Goal: Task Accomplishment & Management: Manage account settings

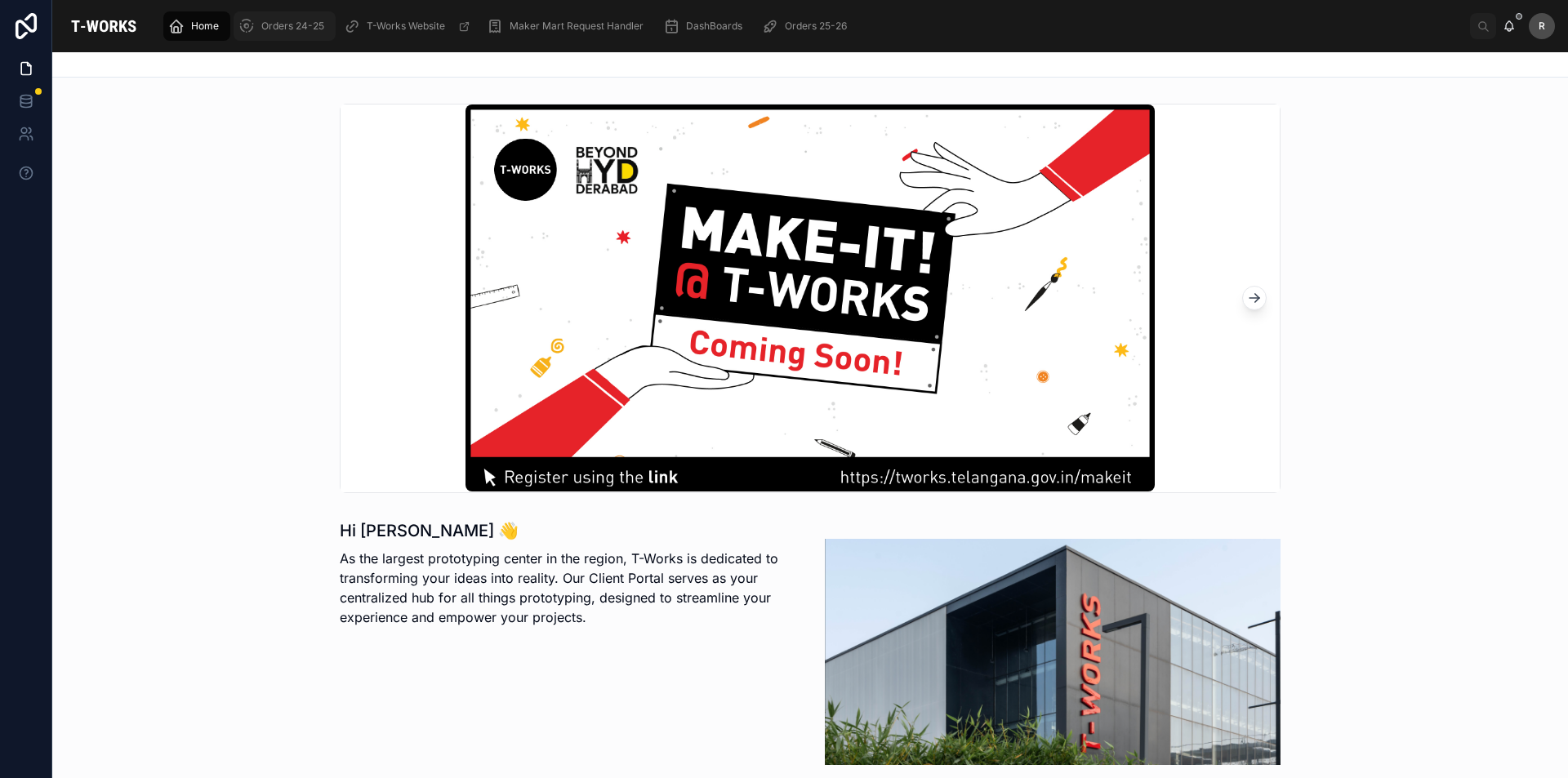
click at [289, 31] on span "Orders 24-25" at bounding box center [293, 25] width 62 height 13
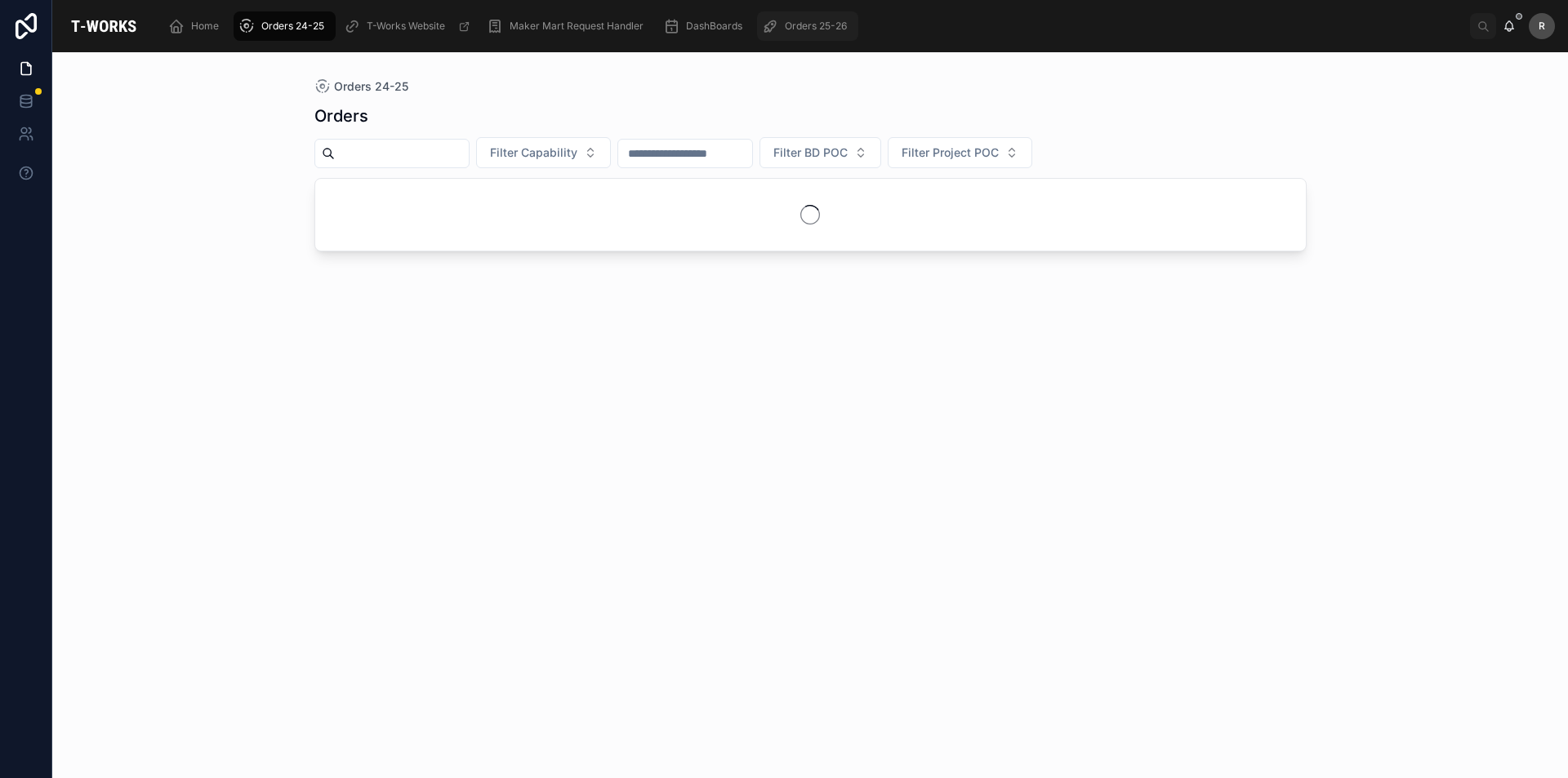
click at [809, 27] on span "Orders 25-26" at bounding box center [816, 25] width 62 height 13
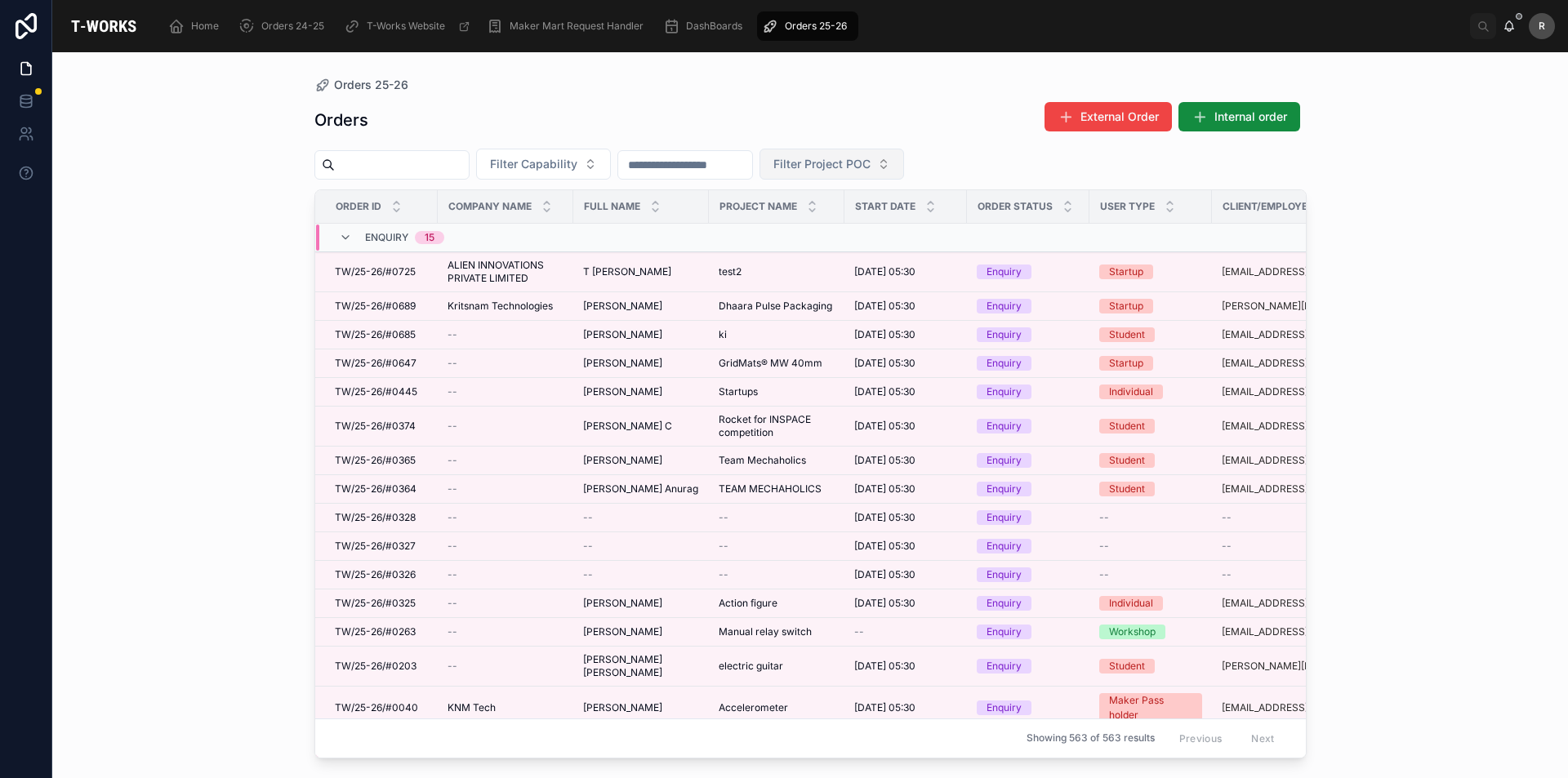
click at [874, 177] on button "Filter Project POC" at bounding box center [832, 164] width 144 height 31
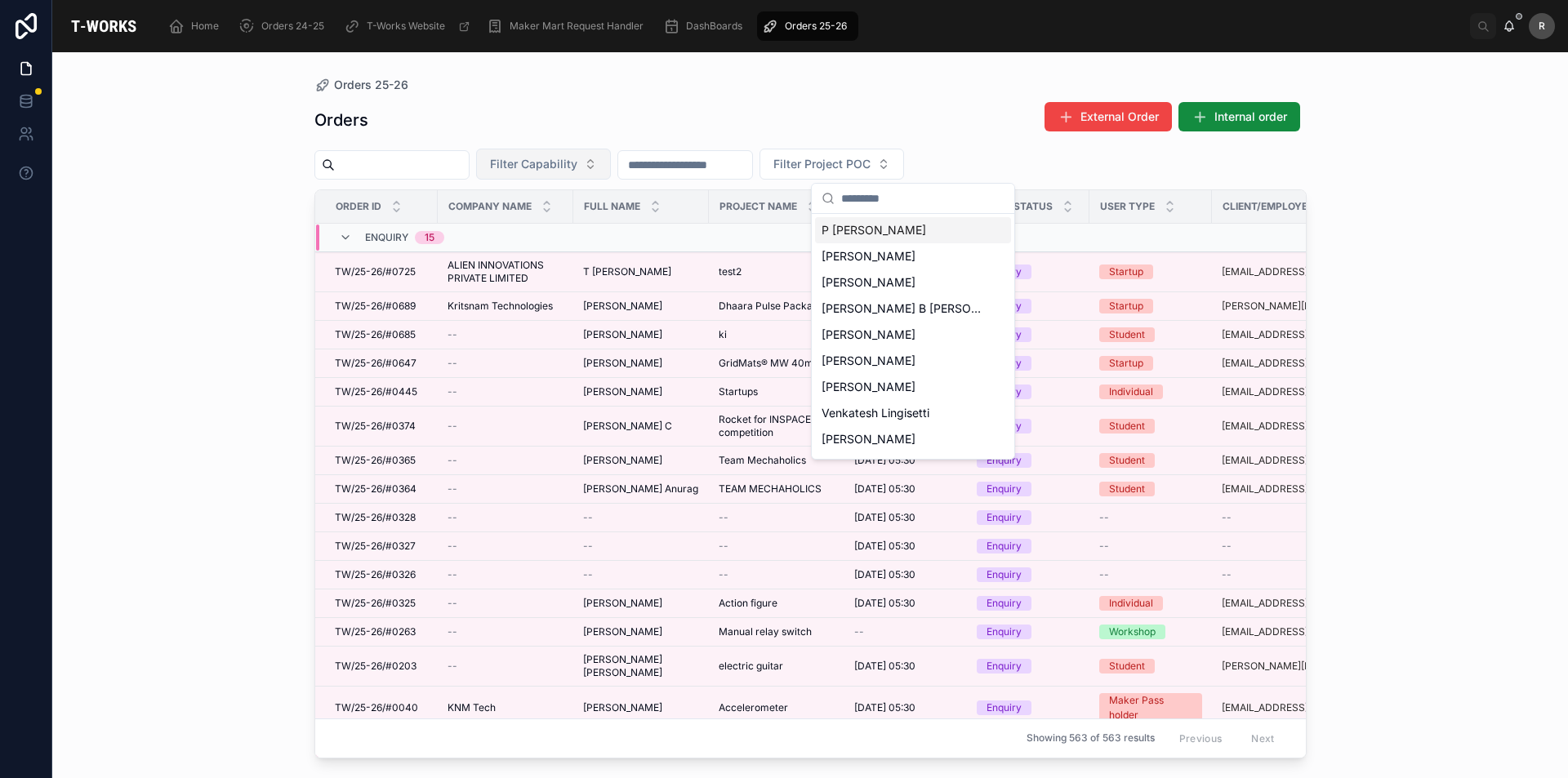
click at [577, 168] on span "Filter Capability" at bounding box center [534, 164] width 88 height 17
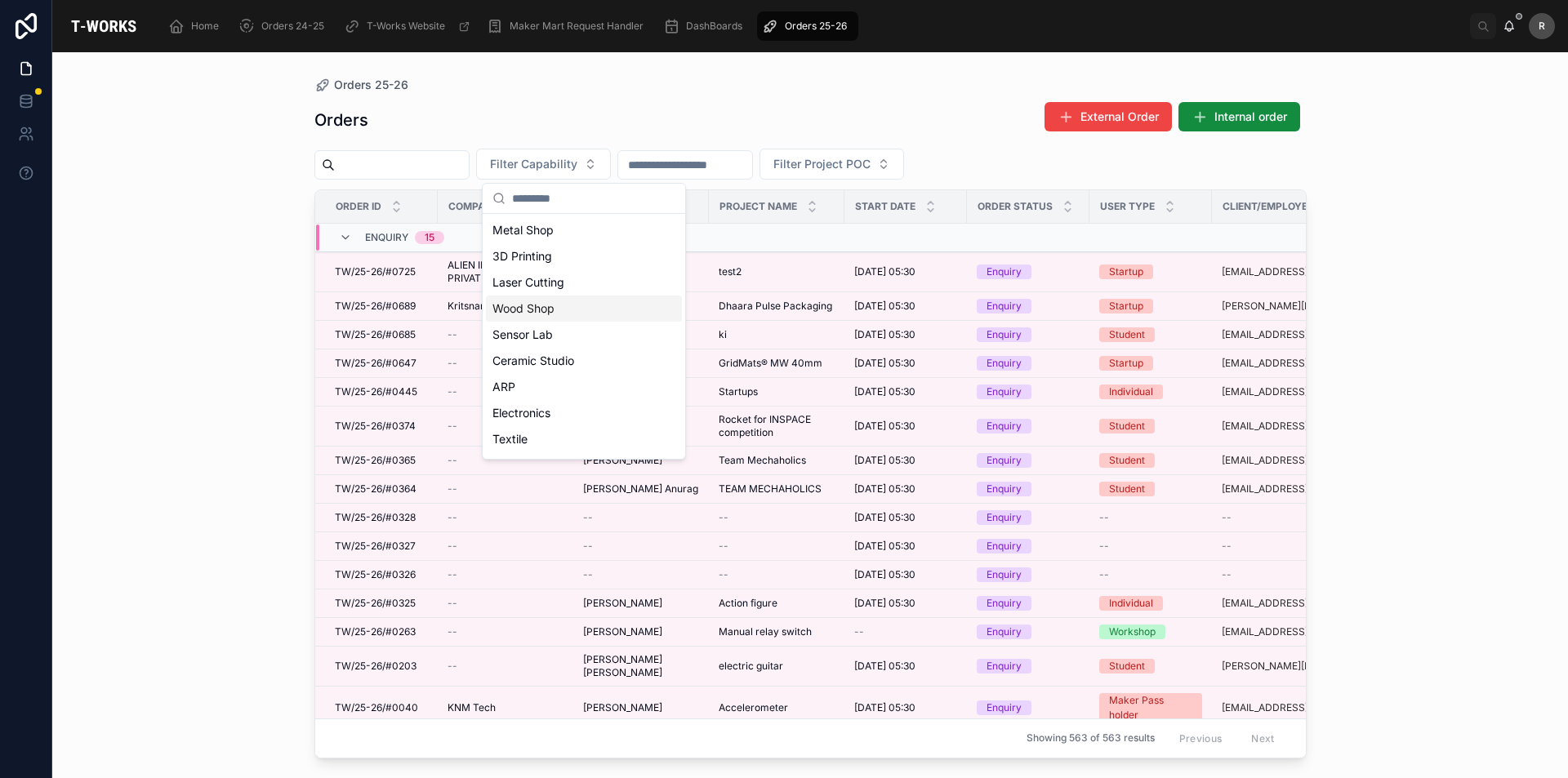
click at [625, 314] on div "Wood Shop" at bounding box center [584, 308] width 196 height 26
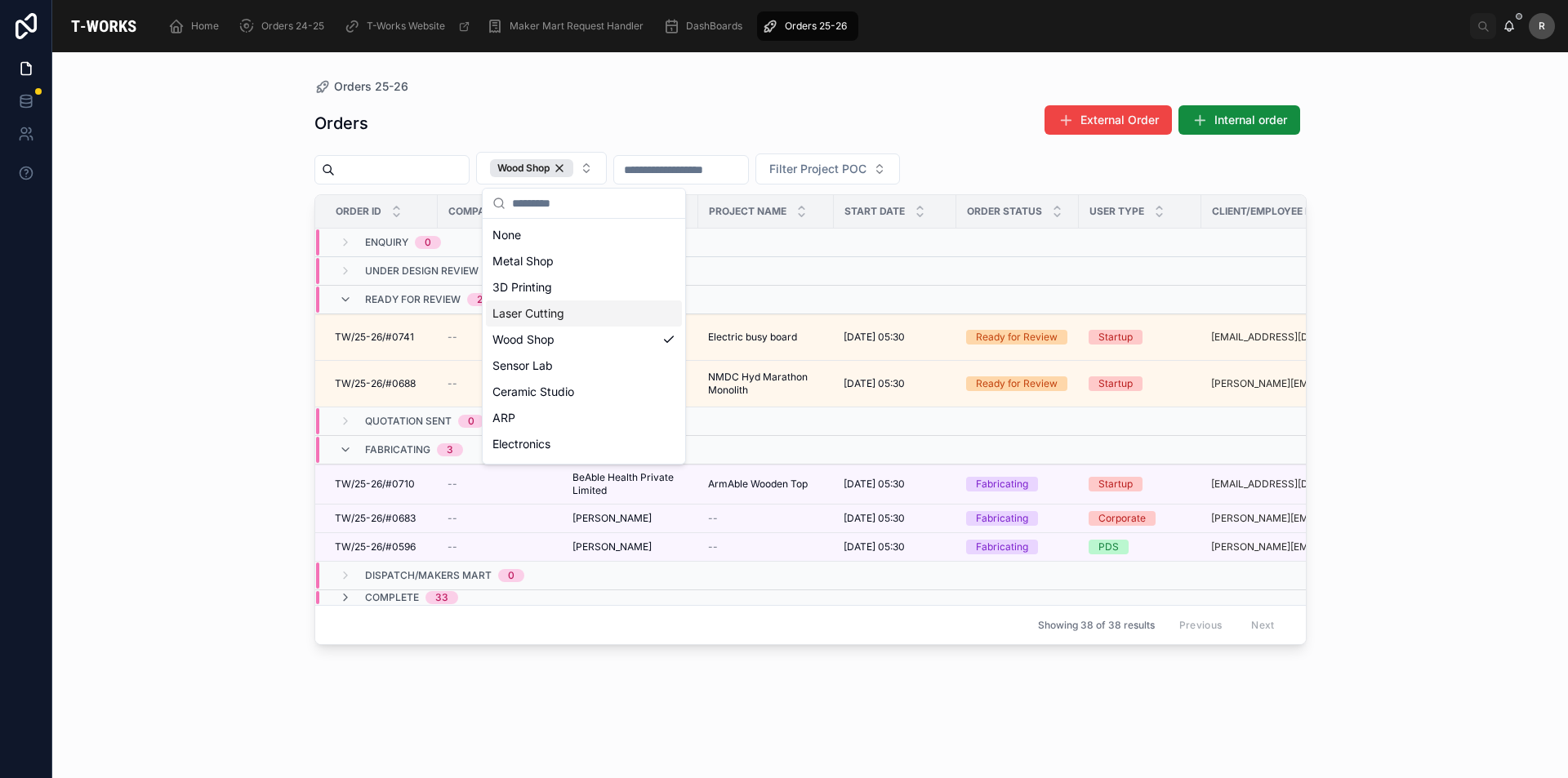
click at [1399, 294] on div "Orders 25-26 Orders External Order Internal order Wood Shop Filter Project POC …" at bounding box center [810, 416] width 1516 height 726
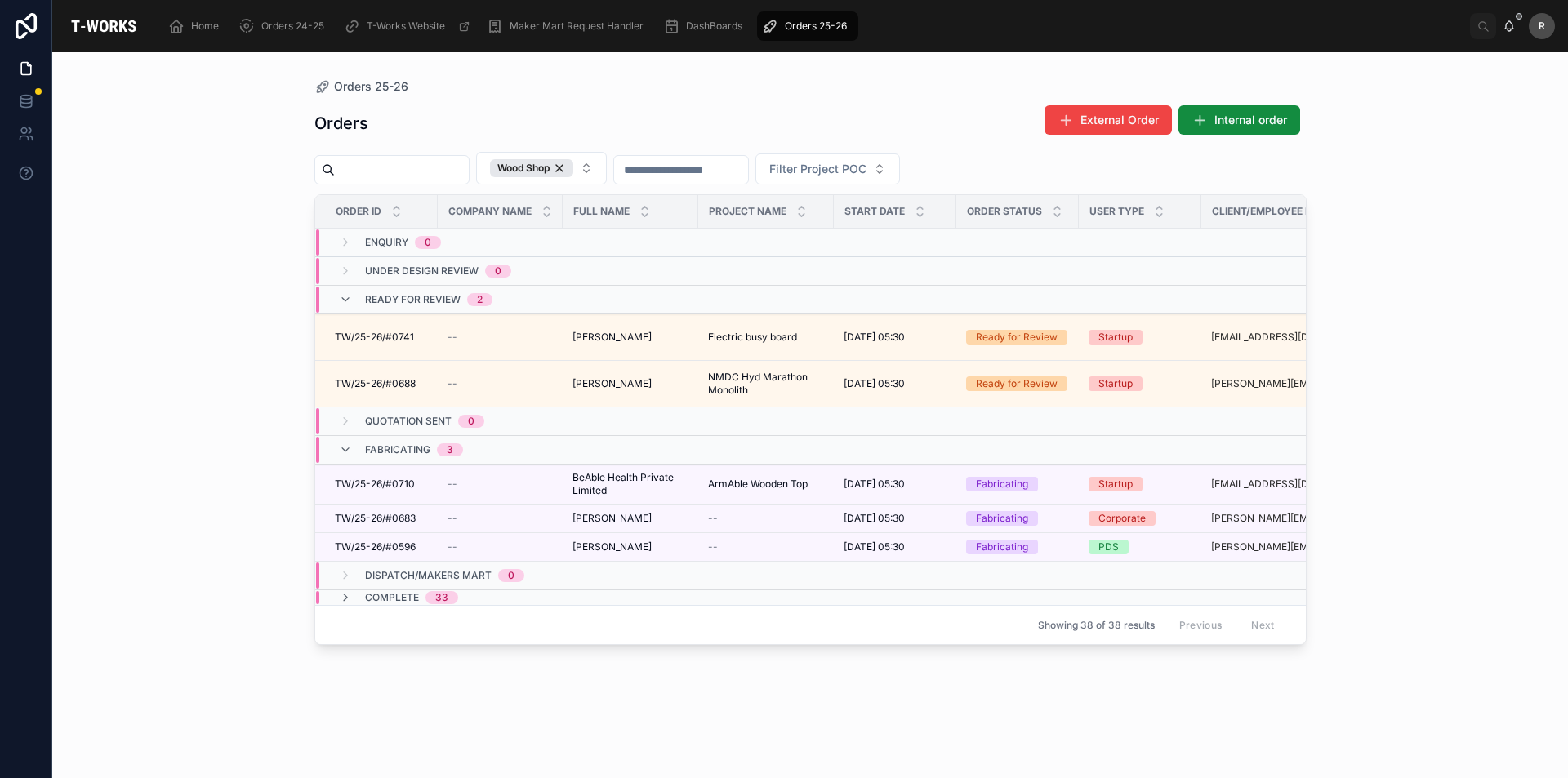
click at [1113, 721] on div "Orders External Order Internal order Wood Shop Filter Project POC Order ID Comp…" at bounding box center [810, 427] width 992 height 664
click at [1401, 624] on div "Orders 25-26 Orders External Order Internal order Wood Shop Filter Project POC …" at bounding box center [810, 416] width 1516 height 726
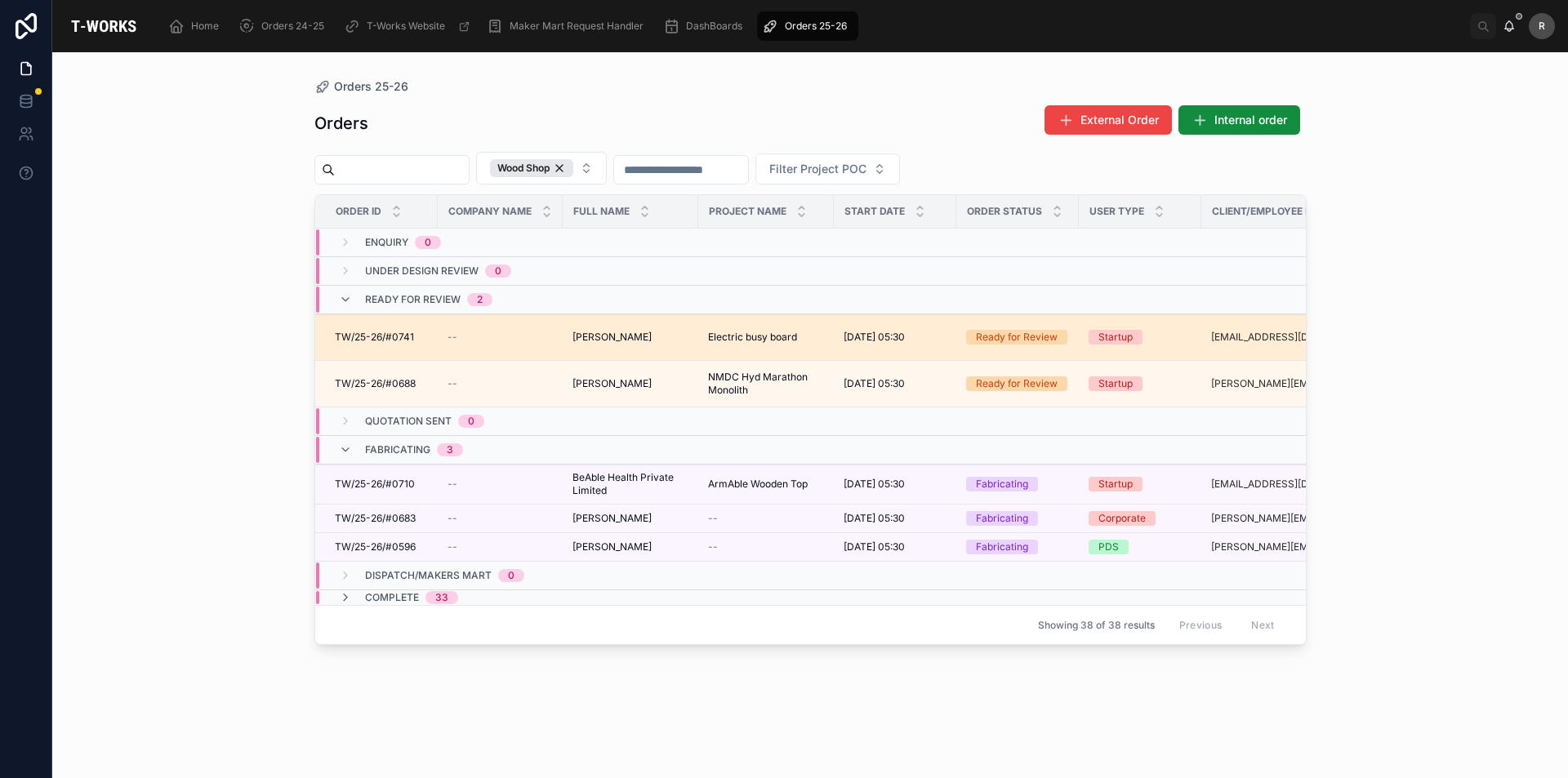
click at [405, 337] on span "TW/25-26/#0741" at bounding box center [374, 337] width 79 height 13
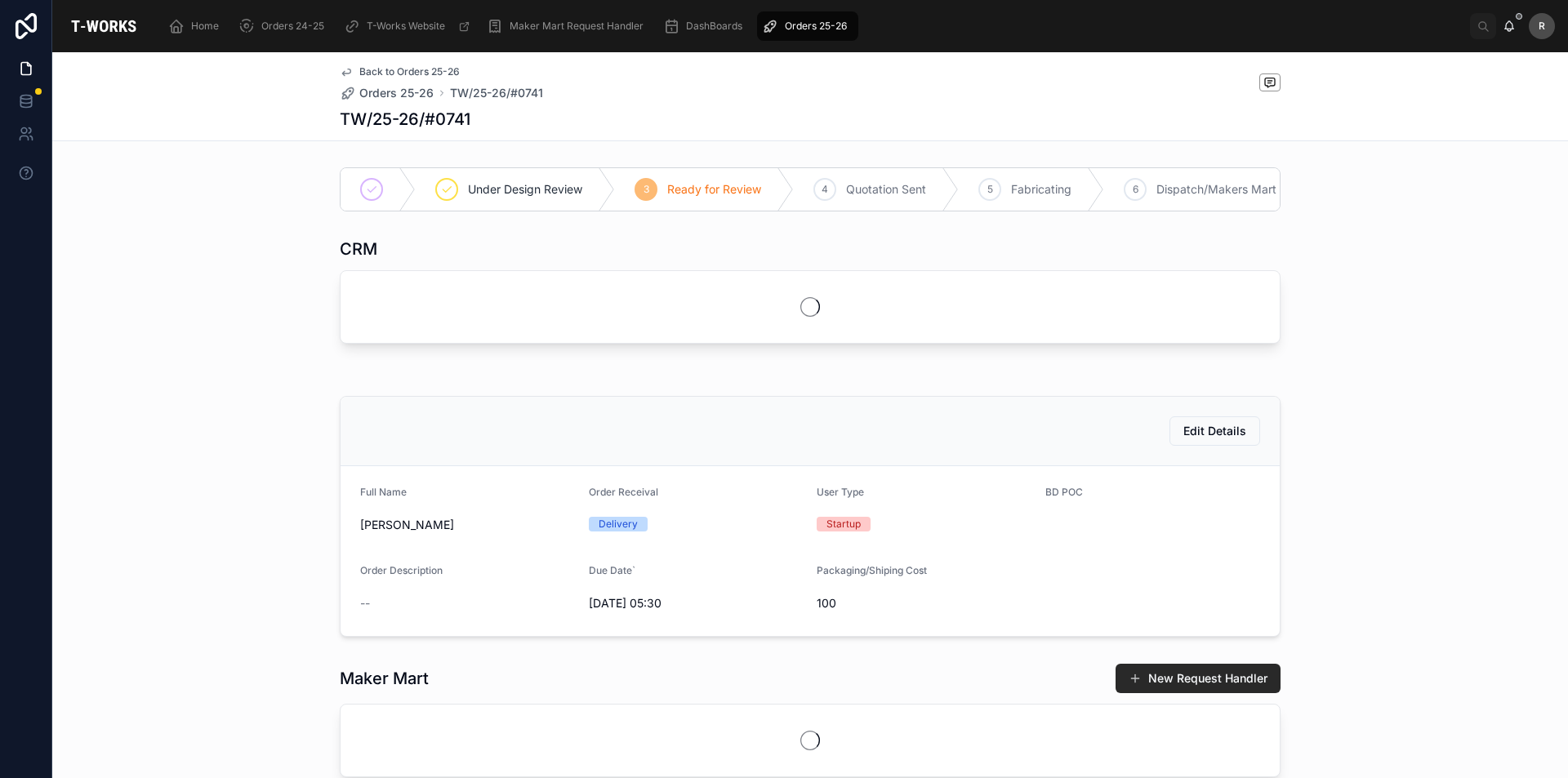
scroll to position [529, 0]
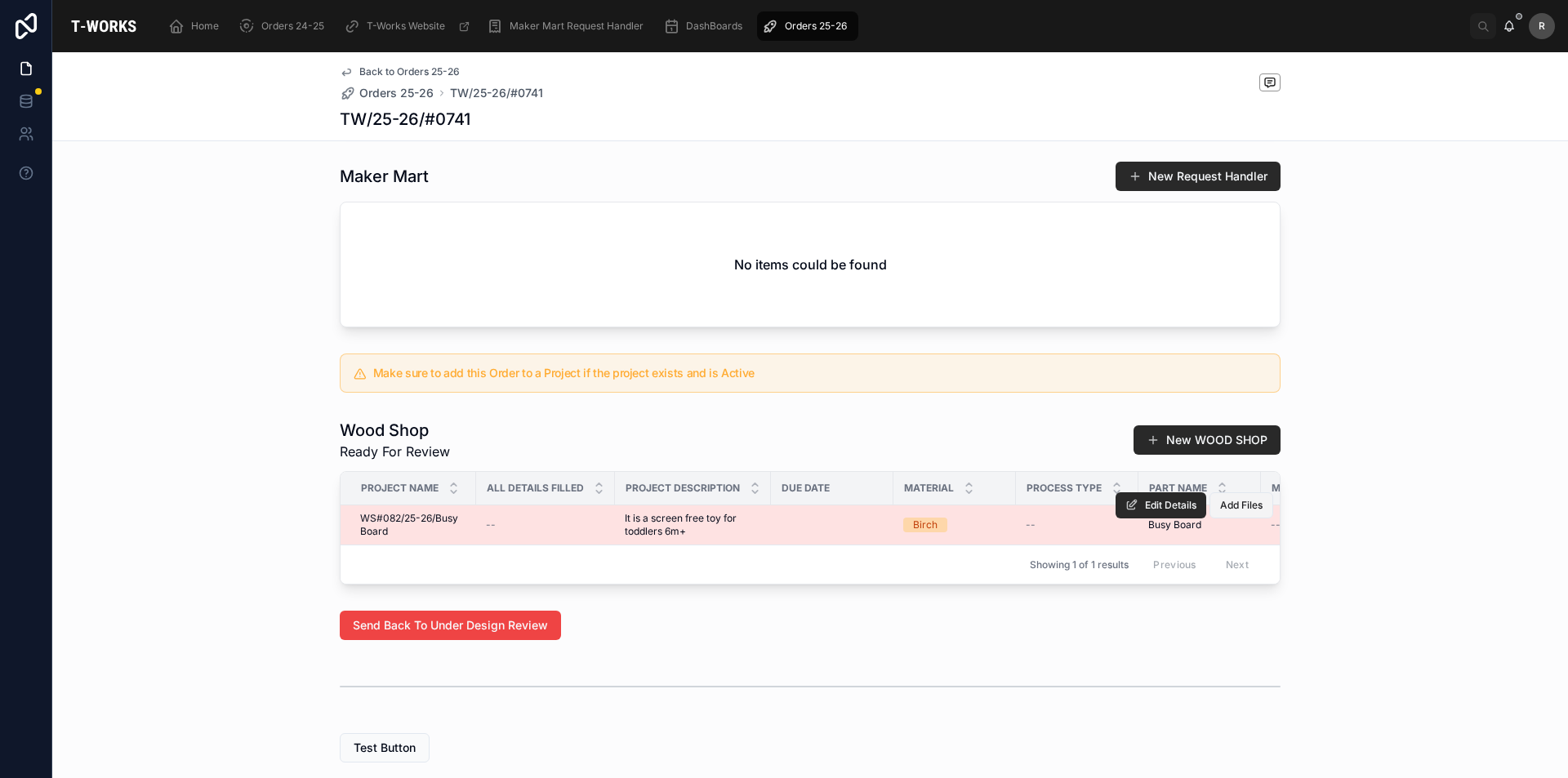
click at [1226, 512] on span "Add Files" at bounding box center [1241, 505] width 42 height 13
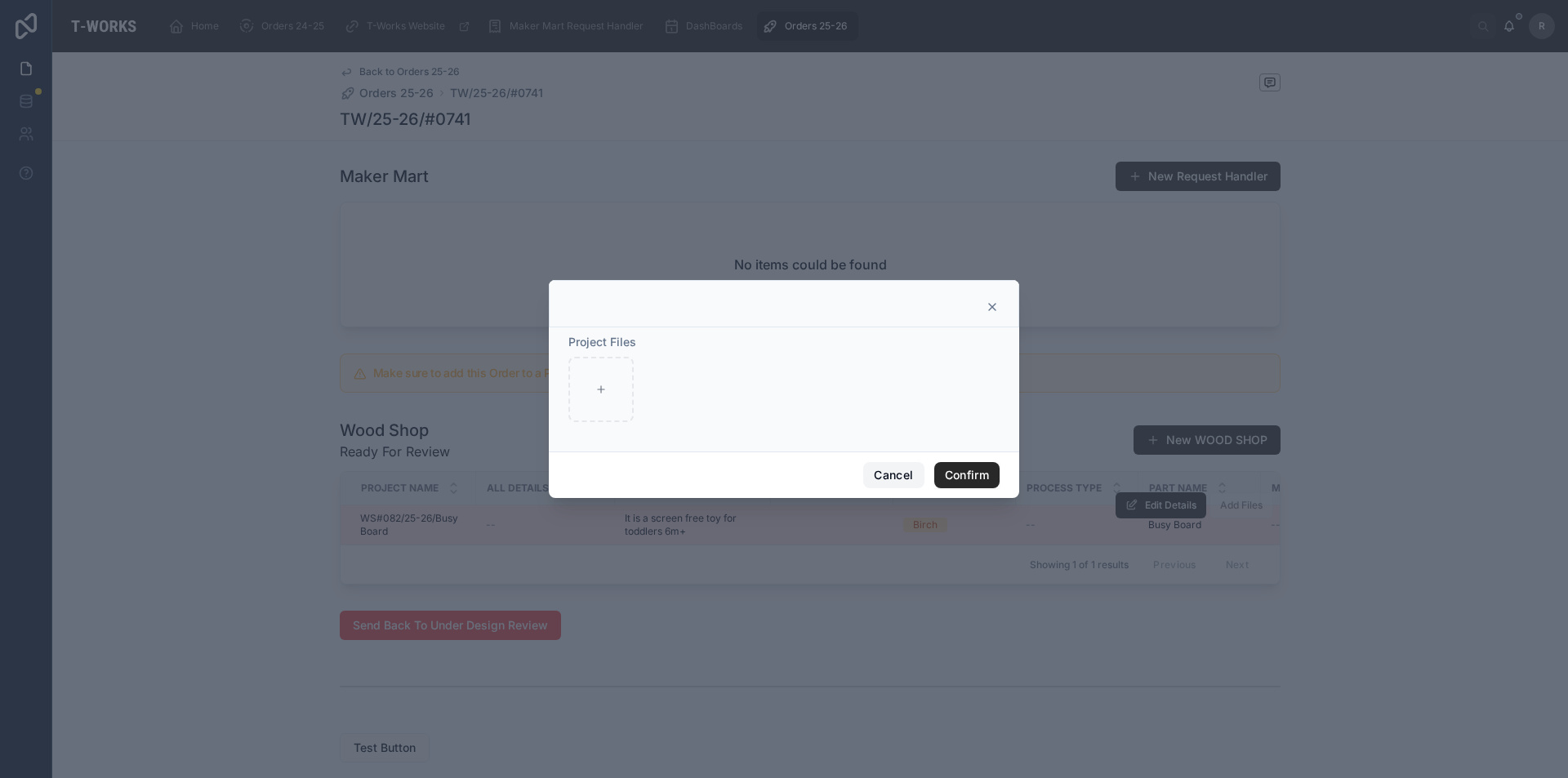
click at [896, 476] on button "Cancel" at bounding box center [893, 474] width 61 height 26
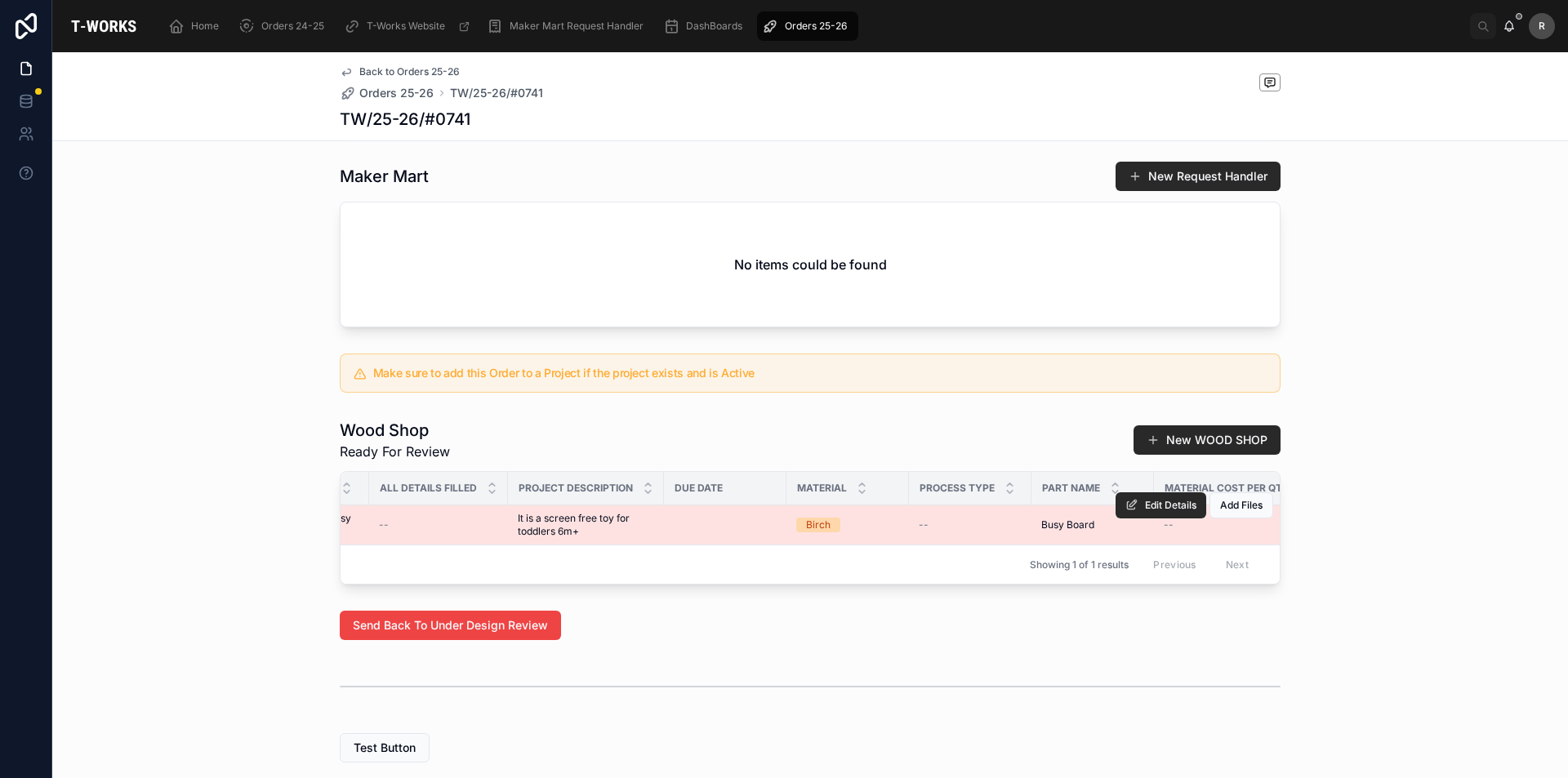
scroll to position [0, 0]
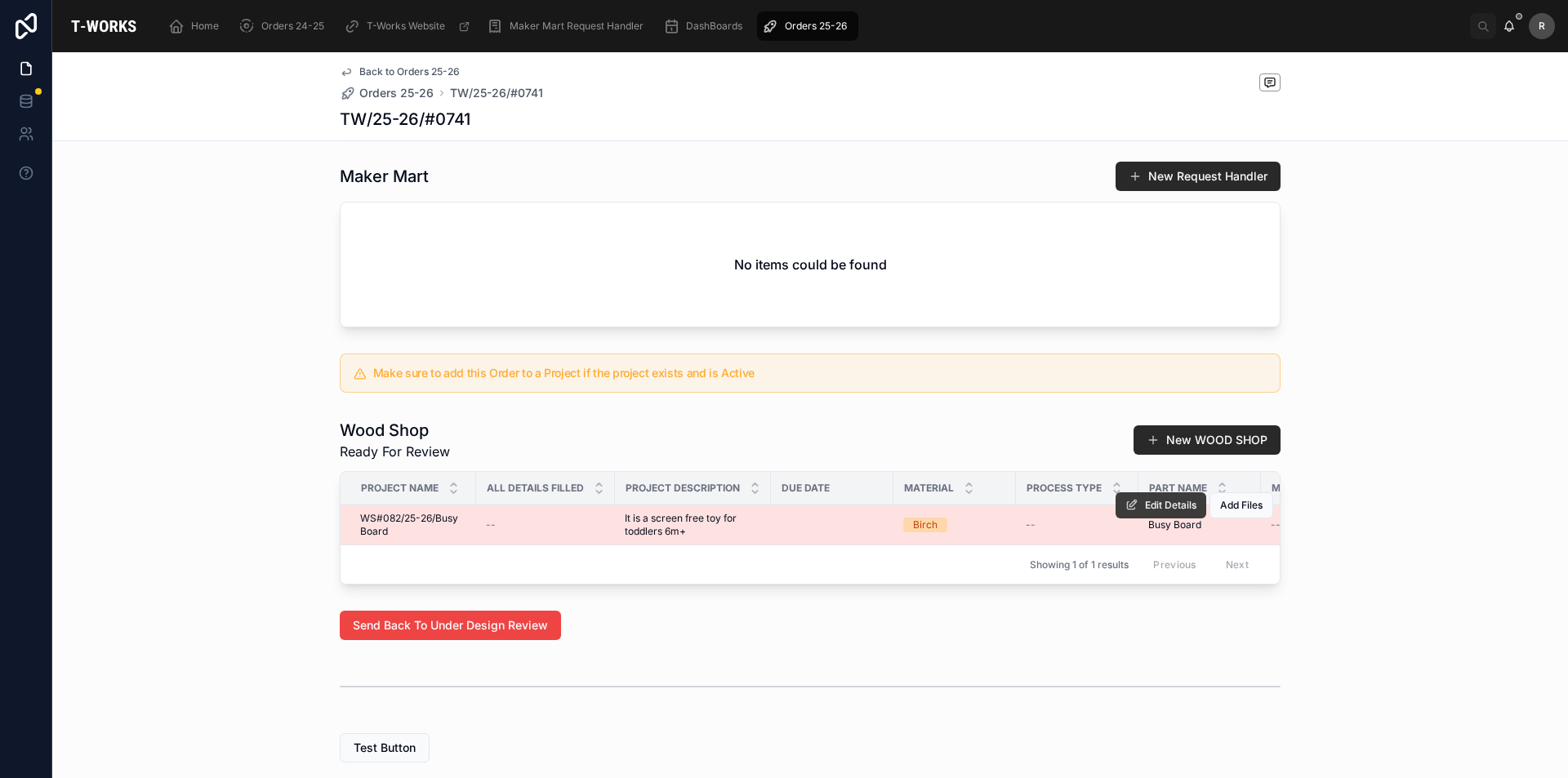
click at [1161, 512] on span "Edit Details" at bounding box center [1171, 505] width 52 height 13
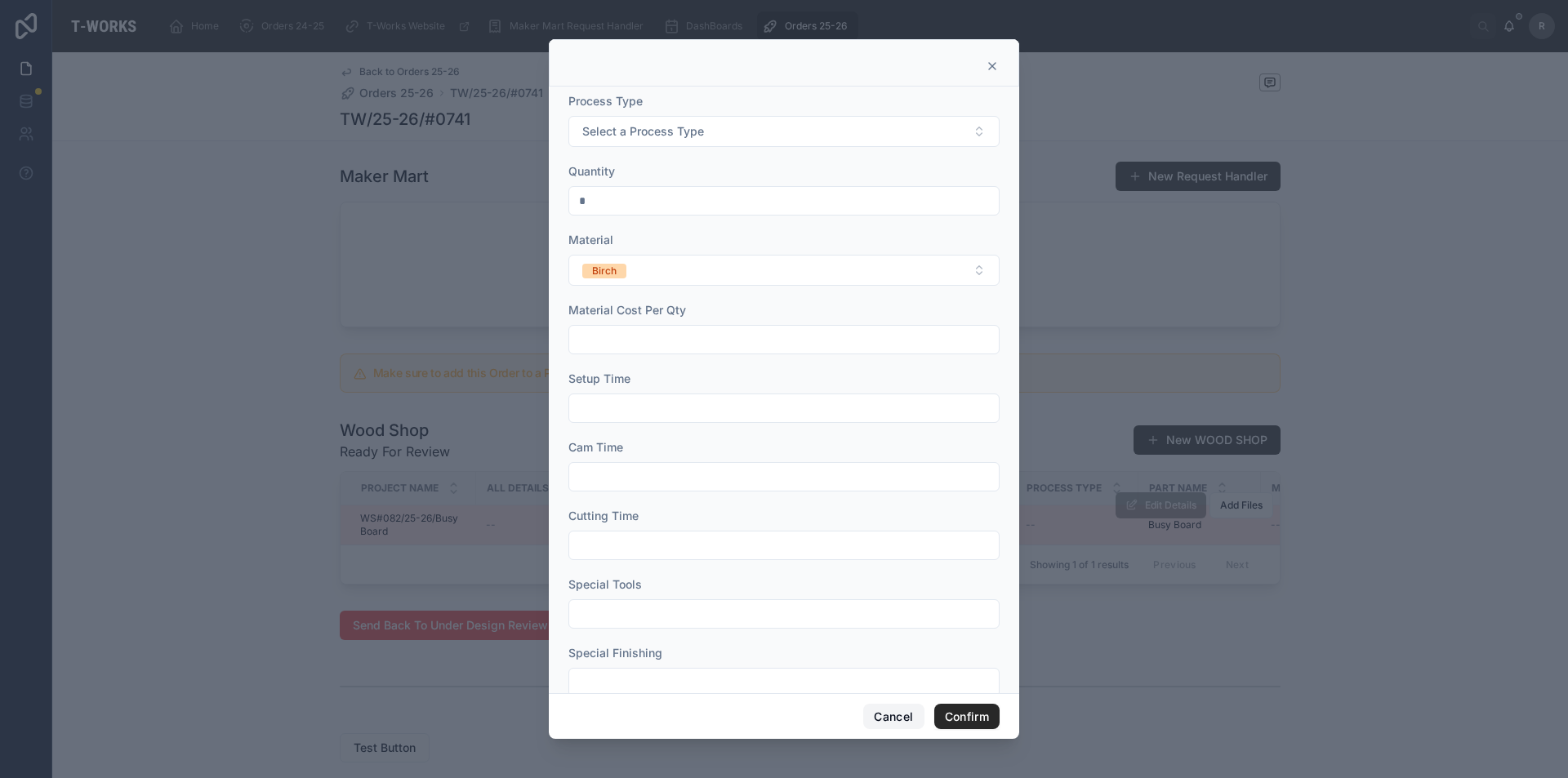
click at [910, 720] on button "Cancel" at bounding box center [893, 717] width 61 height 26
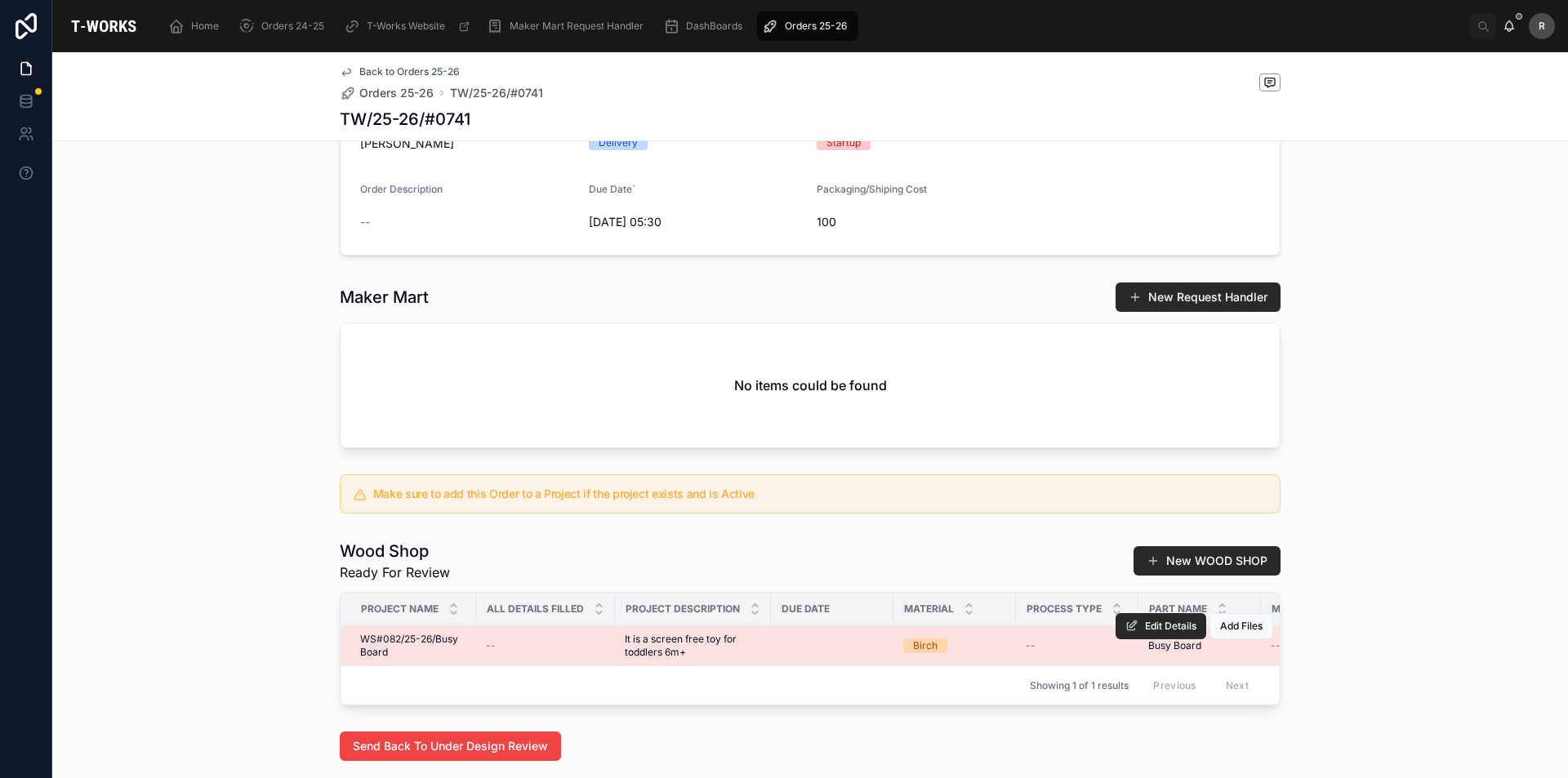
scroll to position [662, 0]
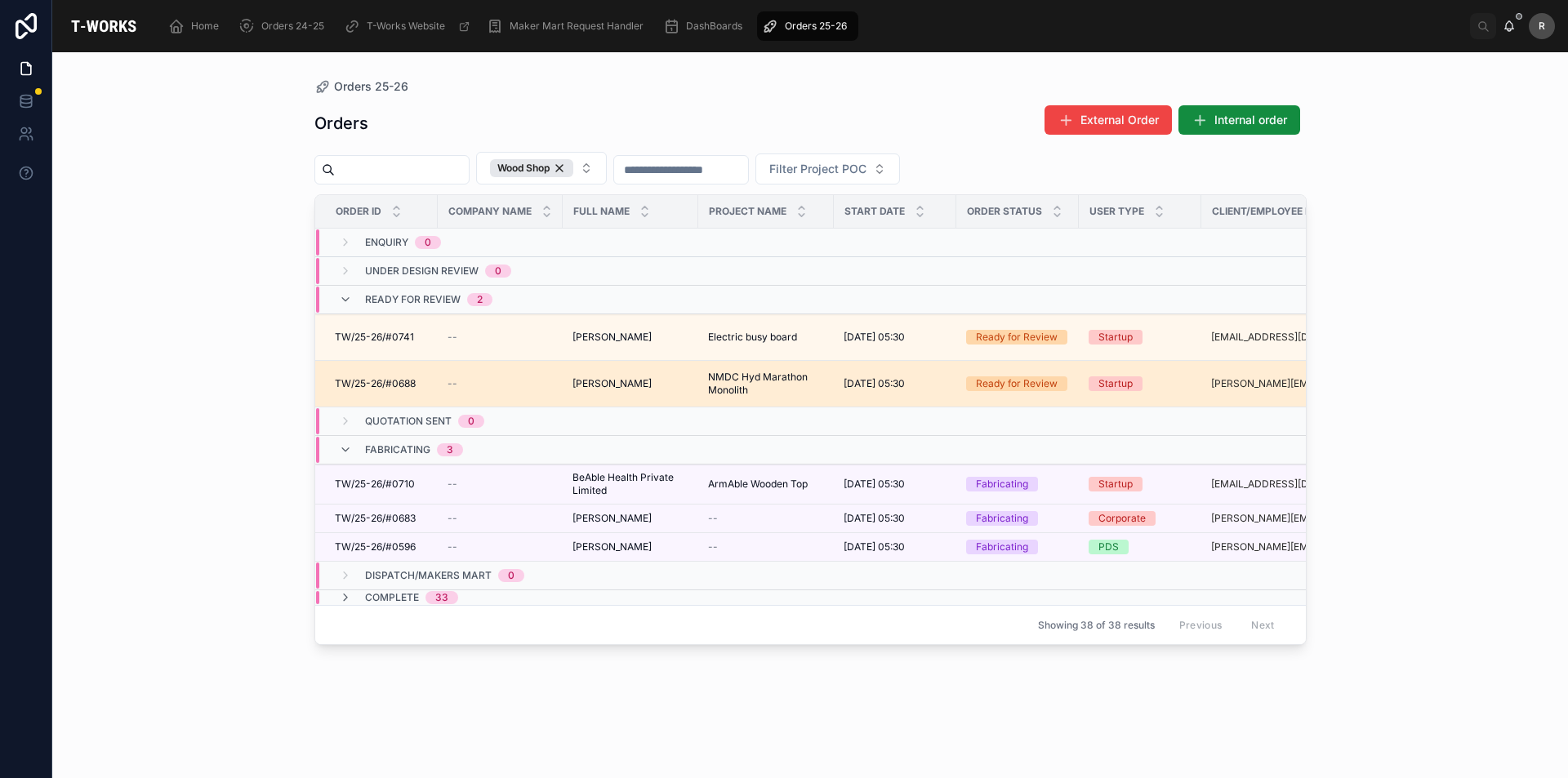
click at [489, 391] on td "--" at bounding box center [500, 385] width 125 height 47
click at [420, 384] on div "TW/25-26/#0688 TW/25-26/#0688" at bounding box center [381, 383] width 93 height 13
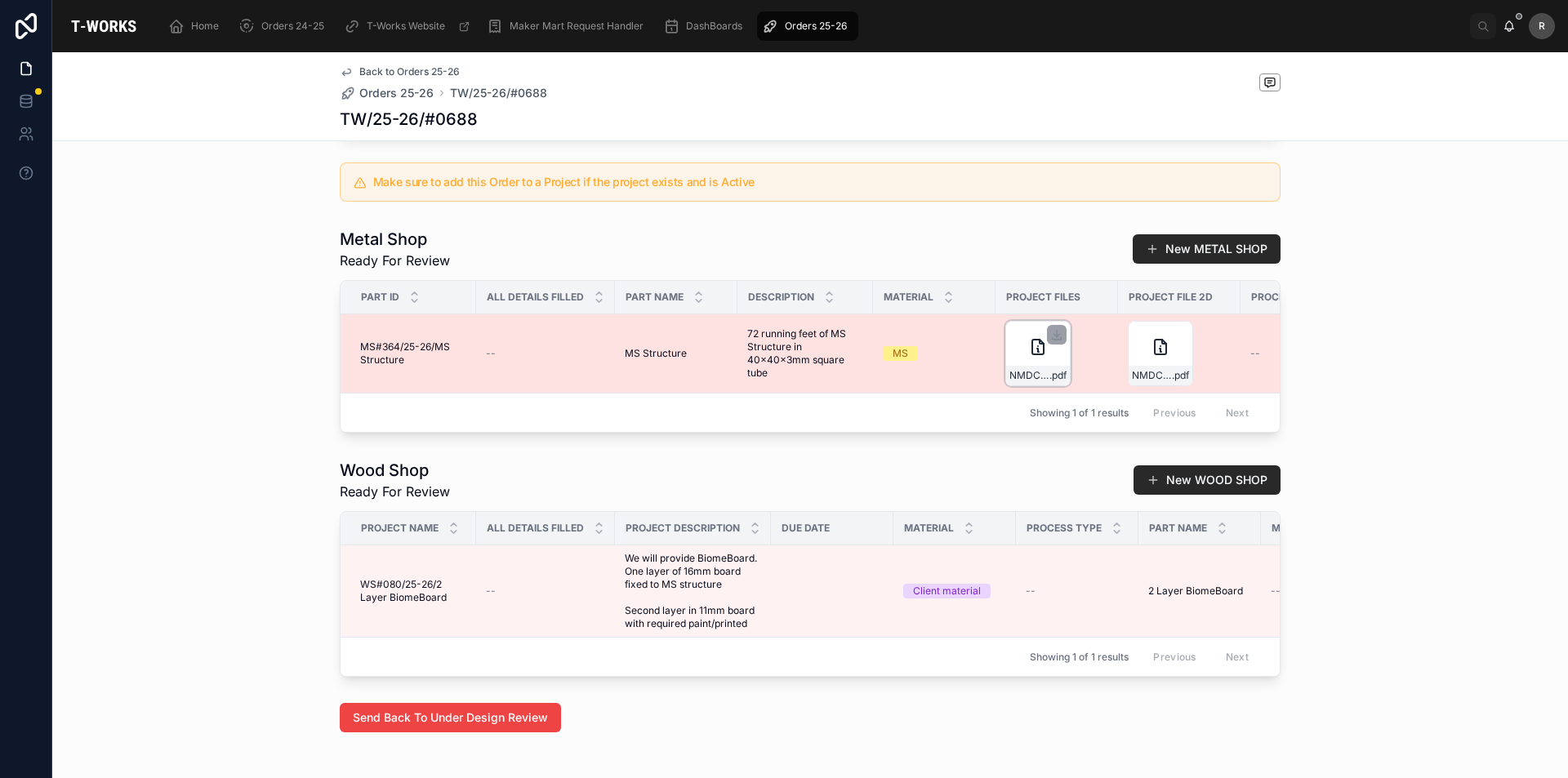
scroll to position [876, 0]
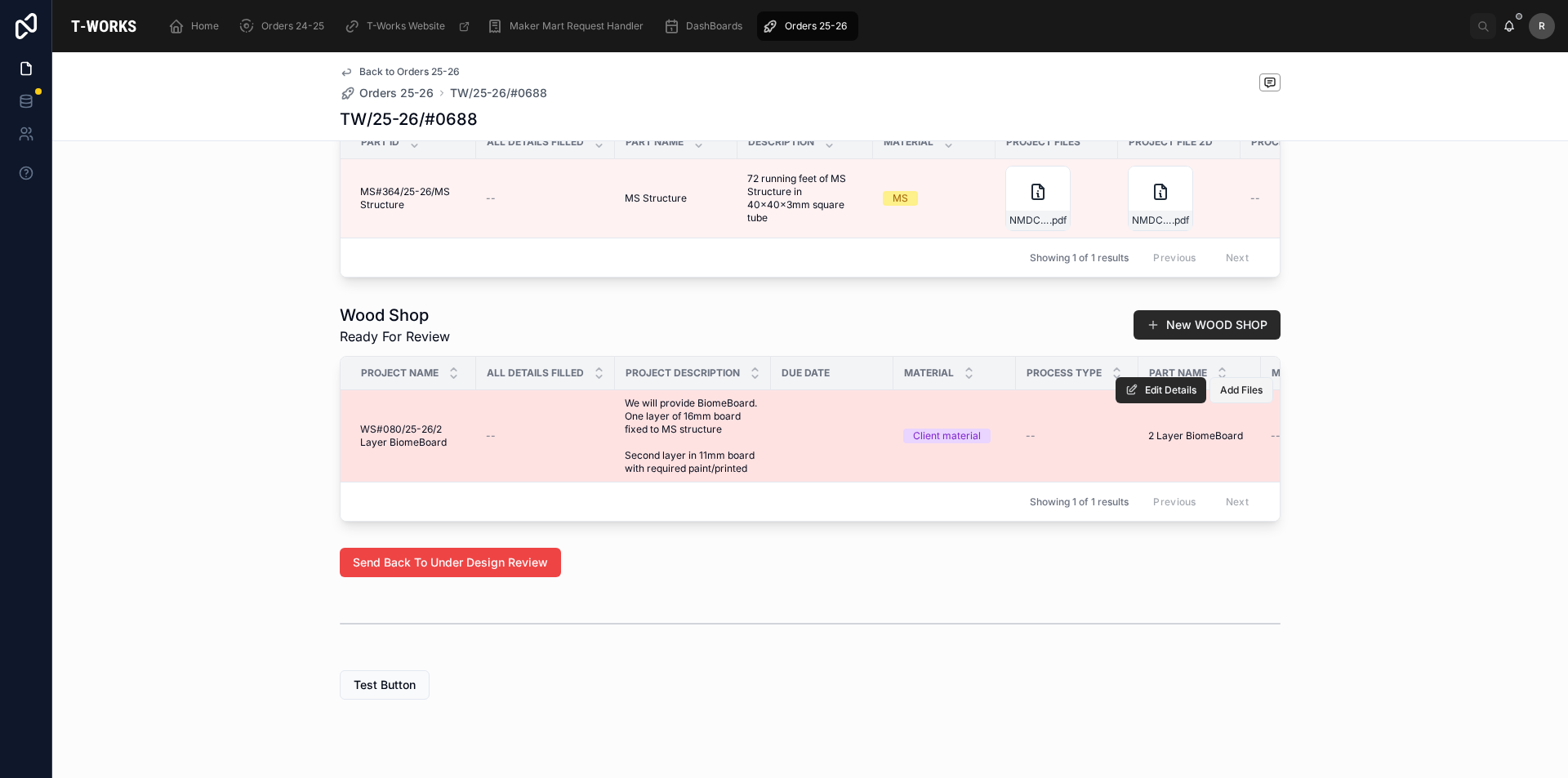
click at [1220, 397] on span "Add Files" at bounding box center [1241, 389] width 42 height 13
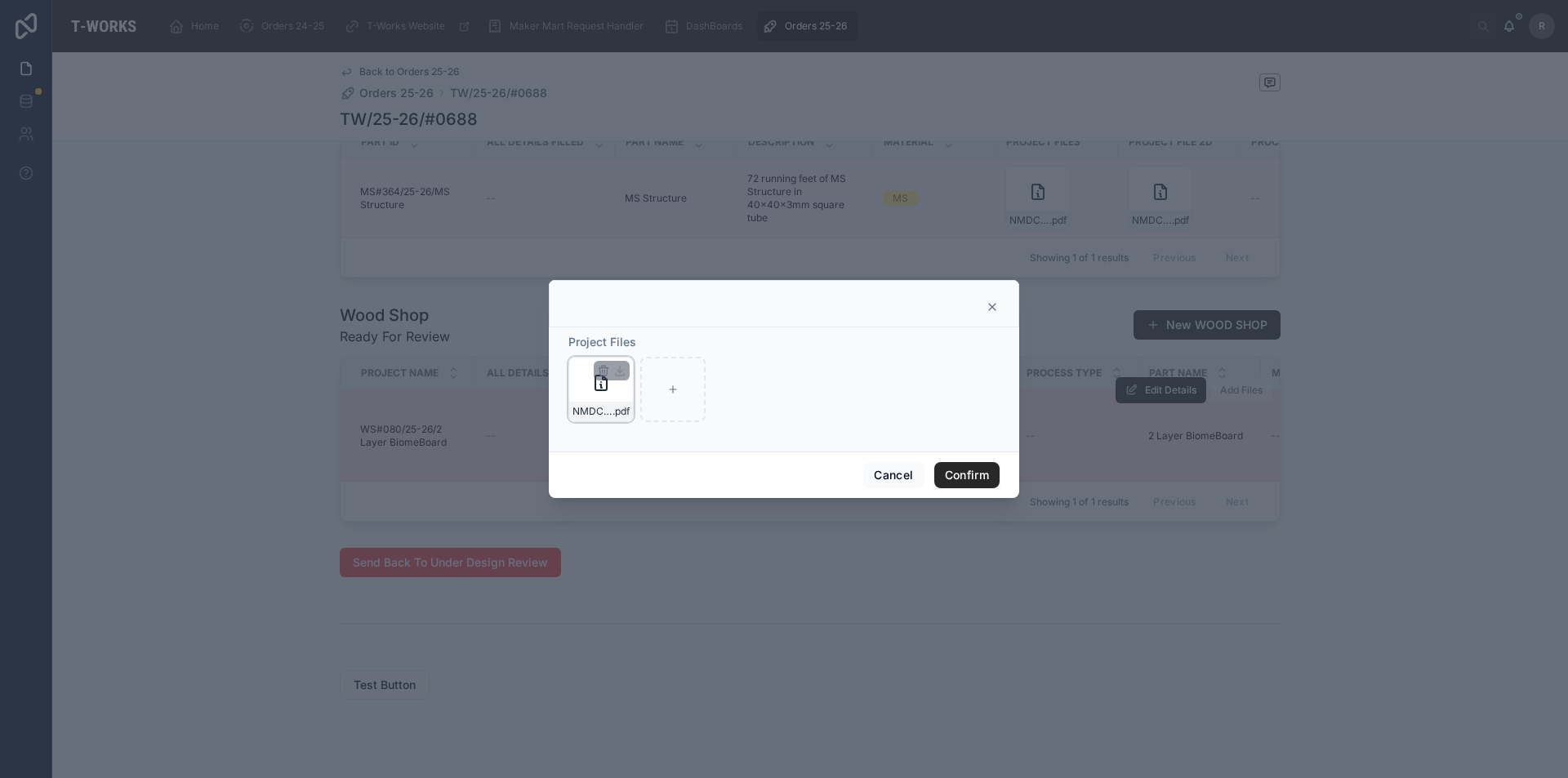
click at [594, 404] on div "NMDC-Marathon-Monolith-(1) .pdf" at bounding box center [600, 412] width 63 height 20
click at [1075, 402] on div at bounding box center [784, 389] width 1568 height 778
click at [986, 307] on div at bounding box center [784, 307] width 430 height 13
click at [986, 307] on icon at bounding box center [992, 307] width 13 height 13
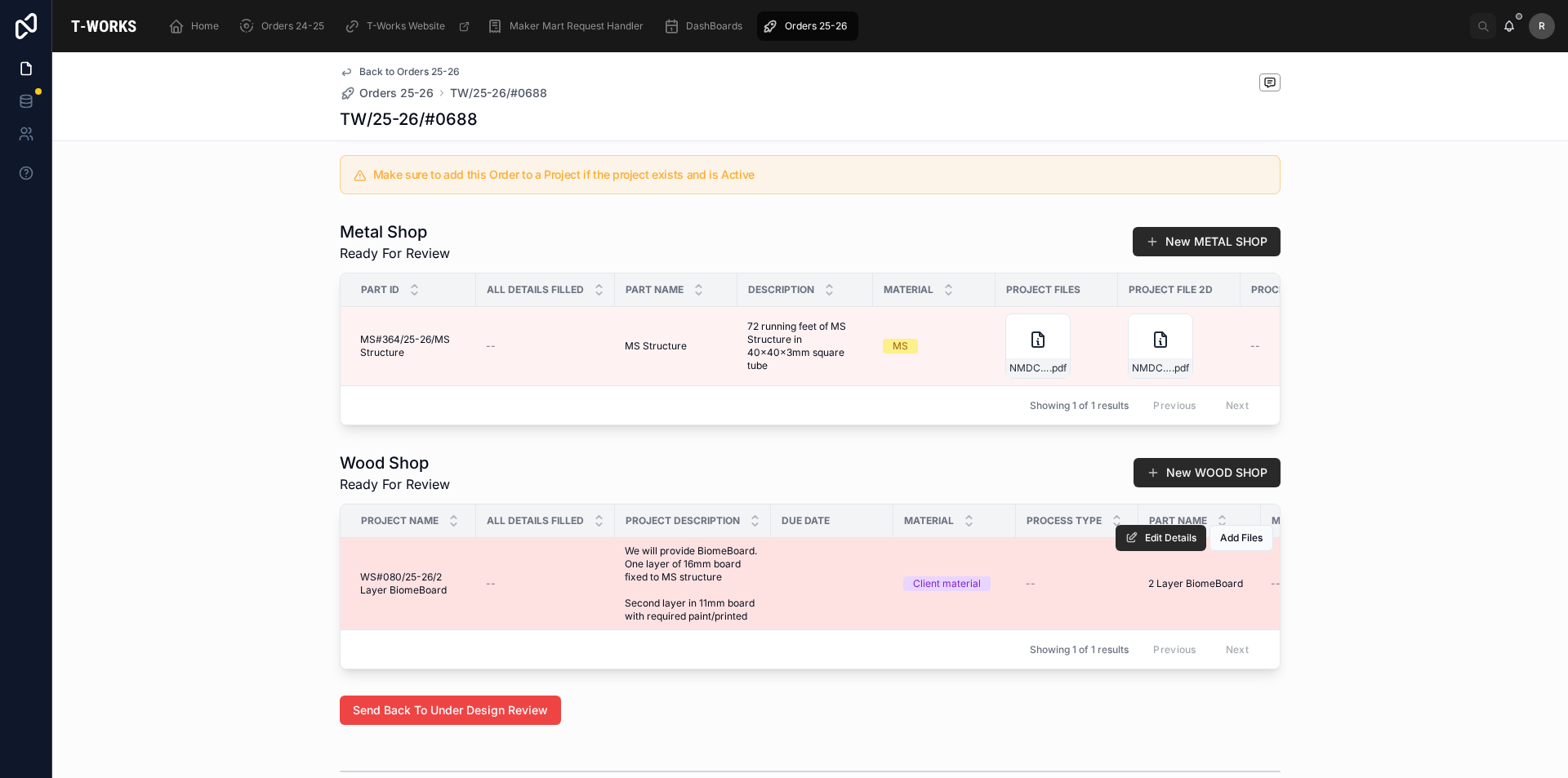
scroll to position [712, 0]
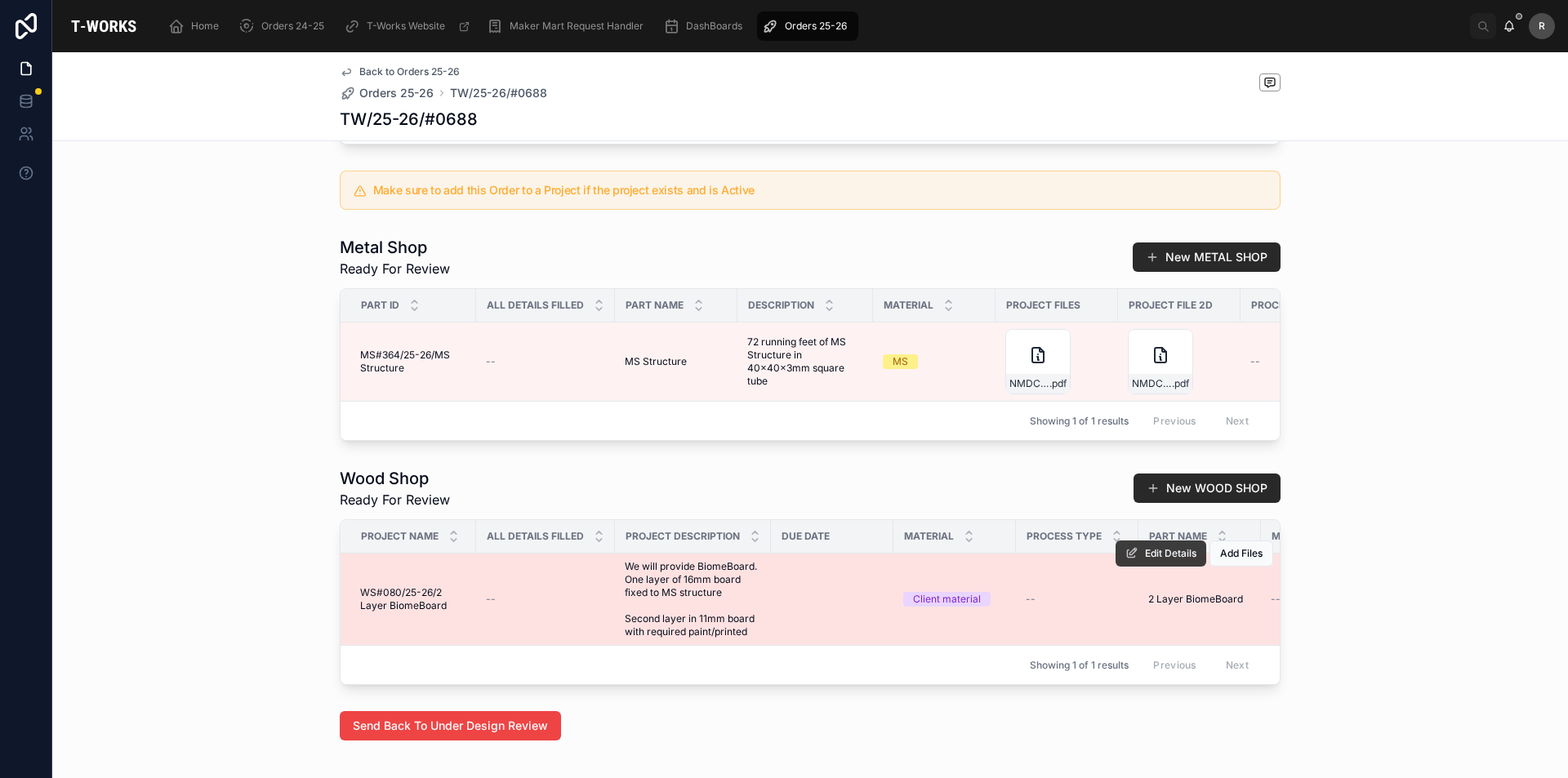
click at [1169, 560] on span "Edit Details" at bounding box center [1171, 553] width 52 height 13
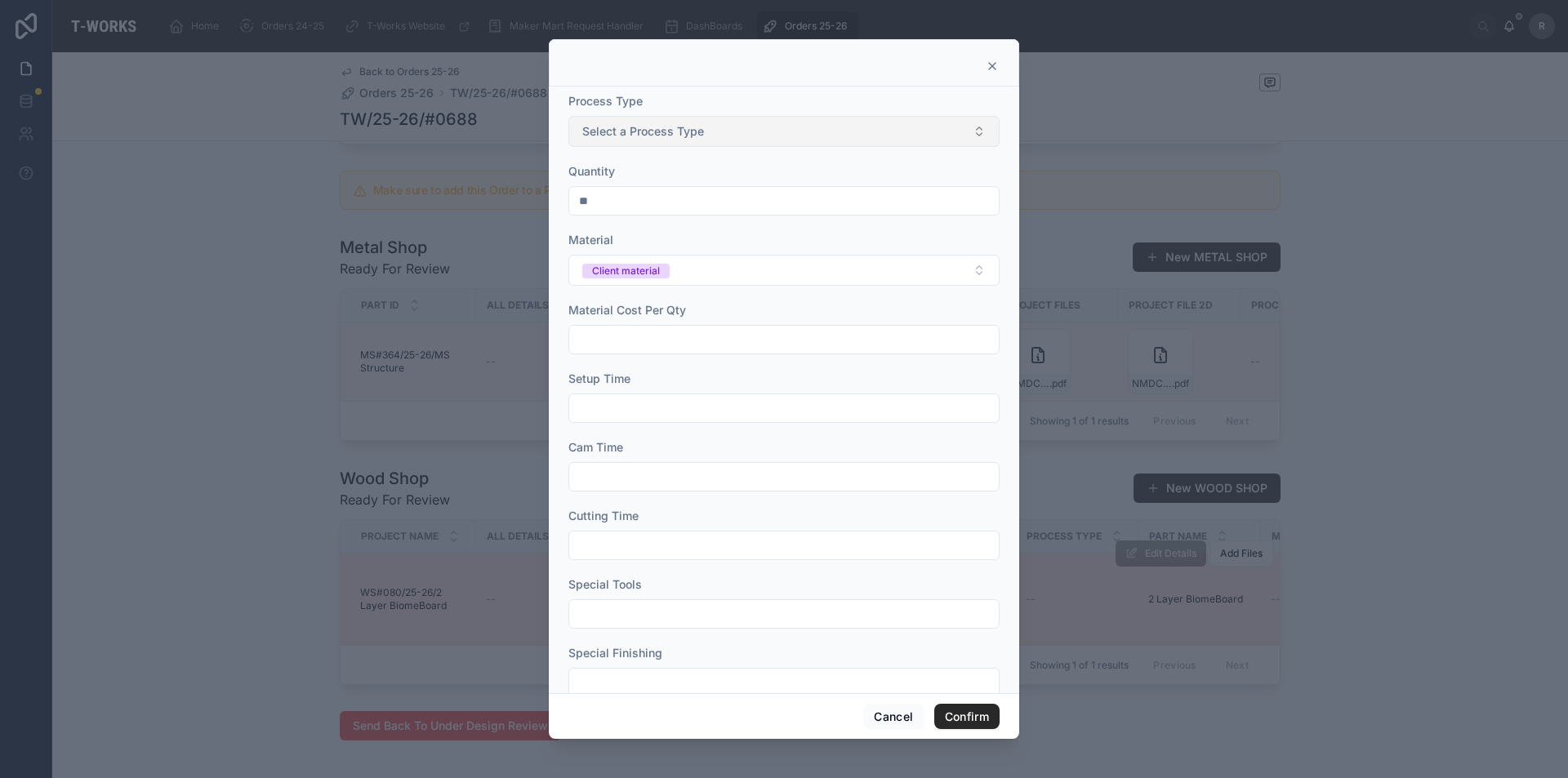
click at [907, 138] on button "Select a Process Type" at bounding box center [784, 132] width 432 height 31
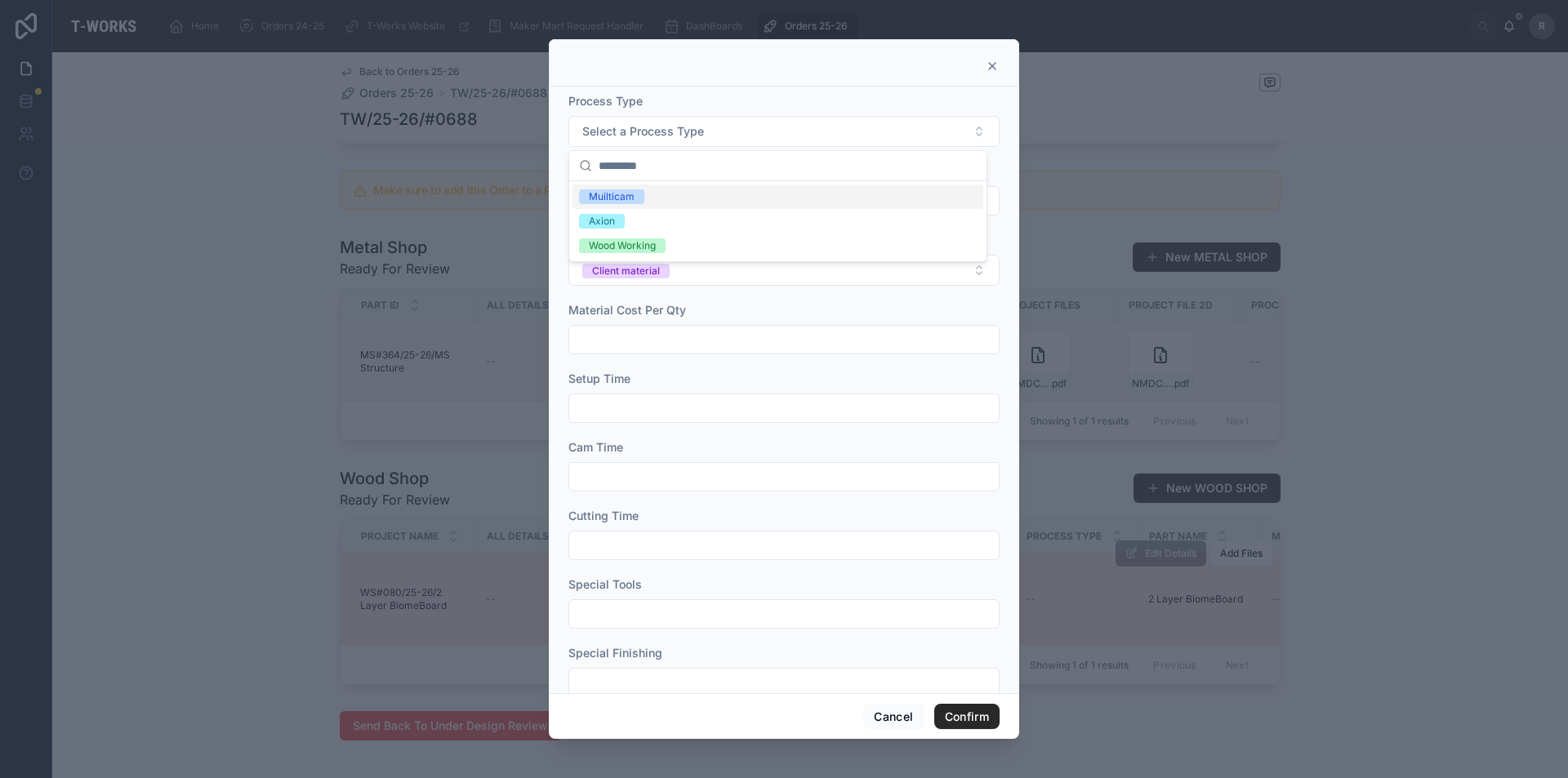
click at [796, 189] on div "Muilticam" at bounding box center [777, 196] width 411 height 24
click at [1301, 567] on div at bounding box center [784, 389] width 1568 height 778
click at [391, 470] on div at bounding box center [784, 389] width 1568 height 778
click at [898, 723] on button "Cancel" at bounding box center [893, 717] width 61 height 26
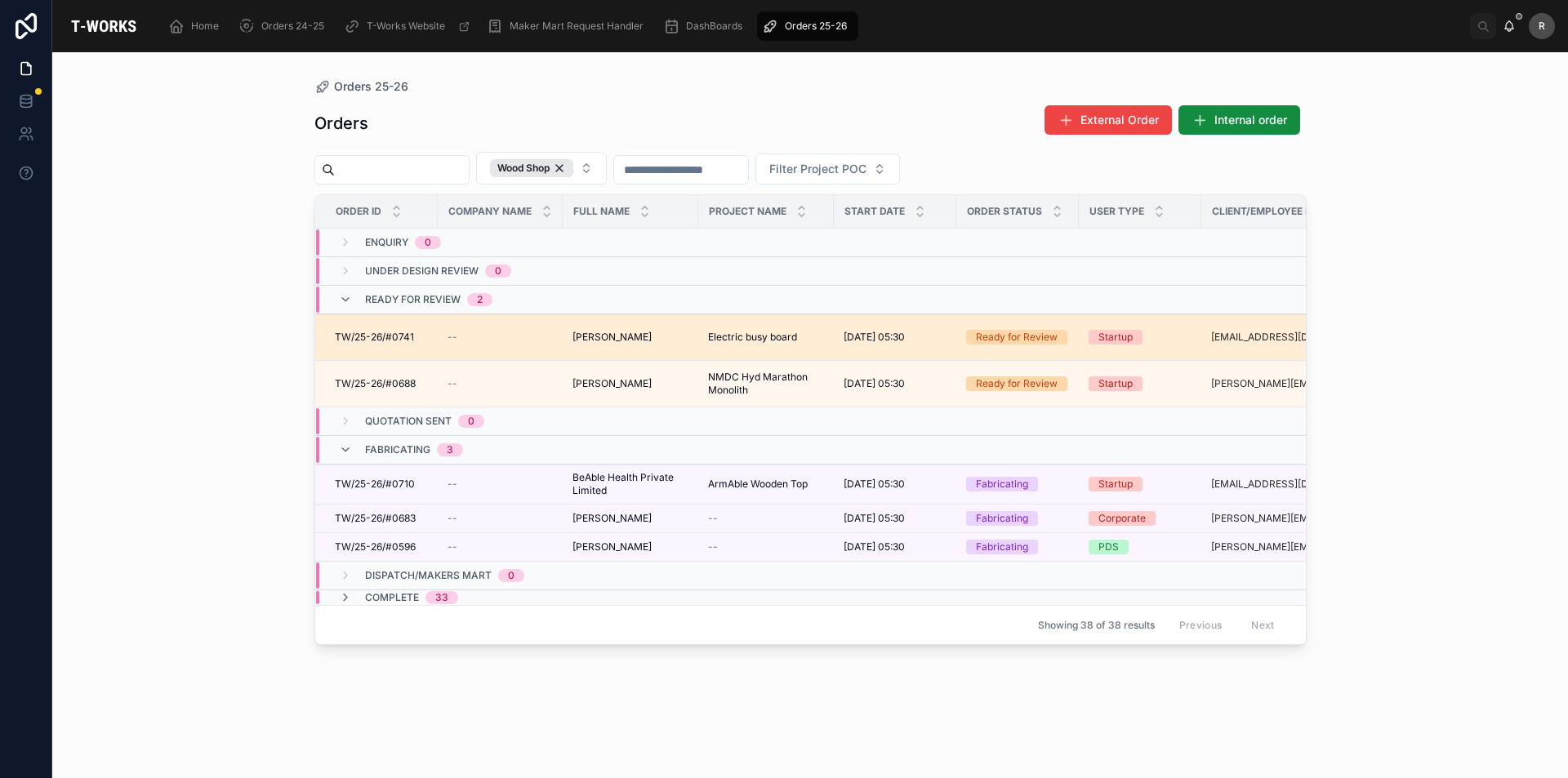
click at [399, 342] on span "TW/25-26/#0741" at bounding box center [374, 337] width 79 height 13
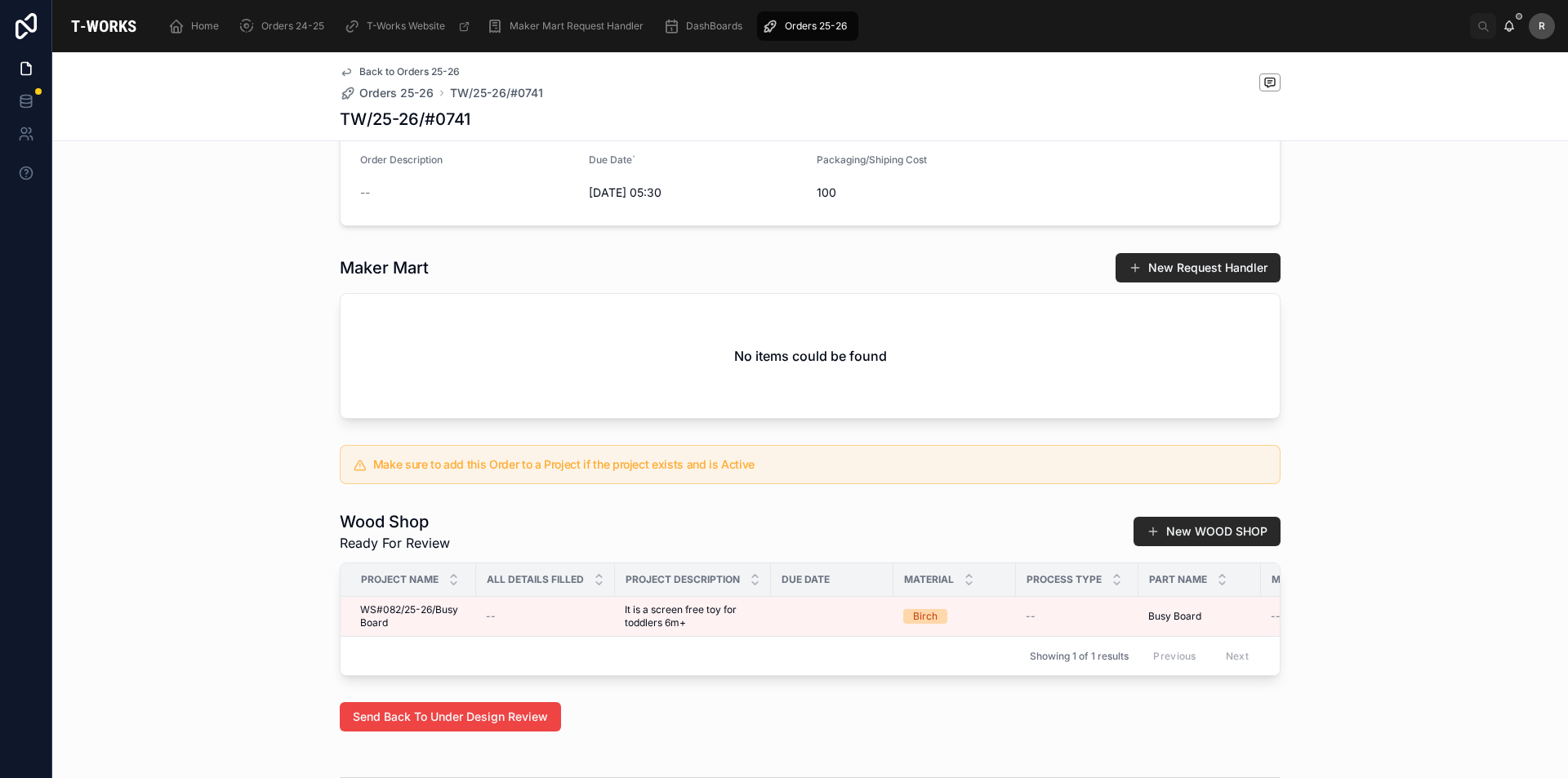
scroll to position [490, 0]
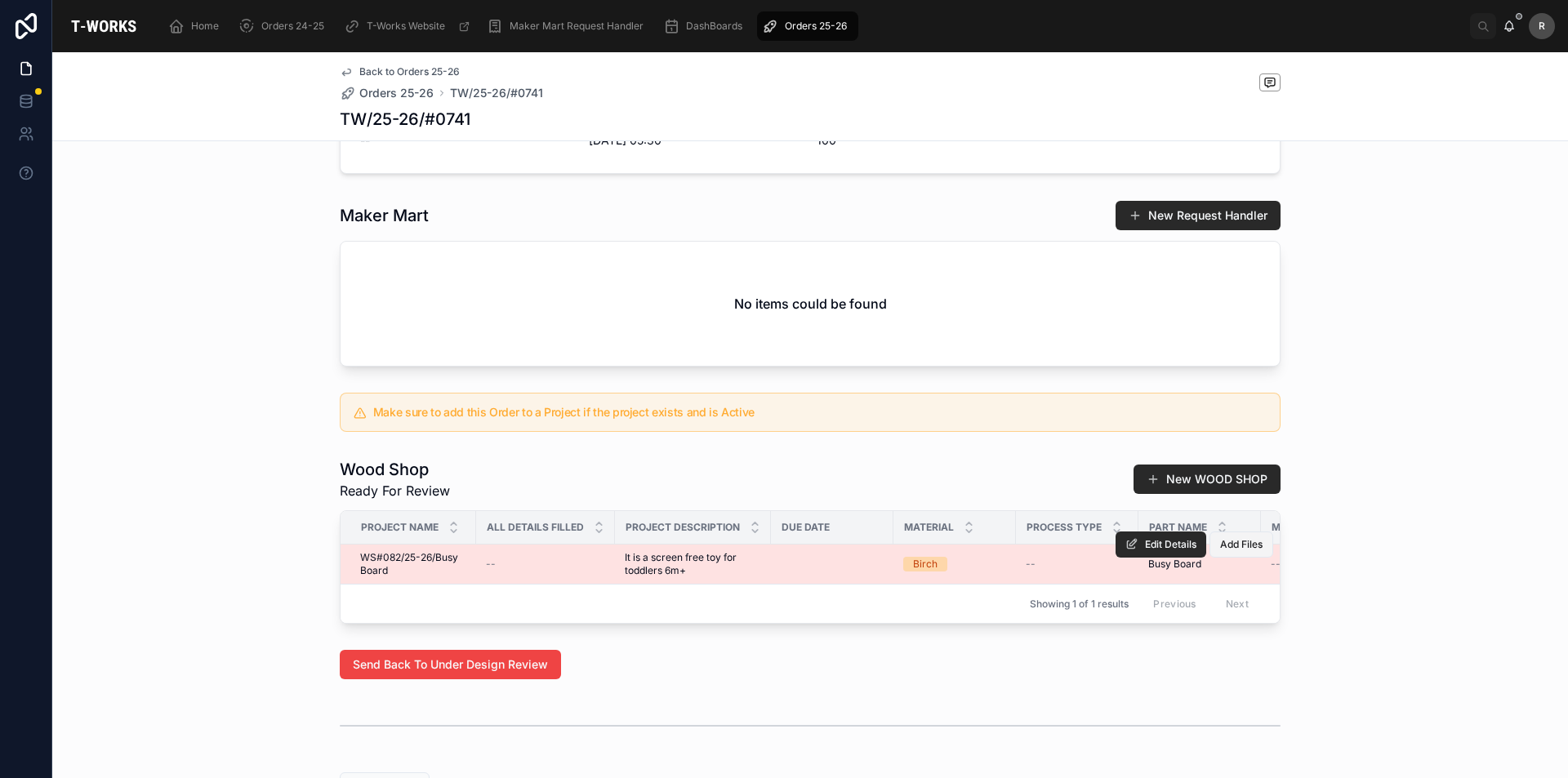
click at [1232, 552] on span "Add Files" at bounding box center [1241, 544] width 42 height 13
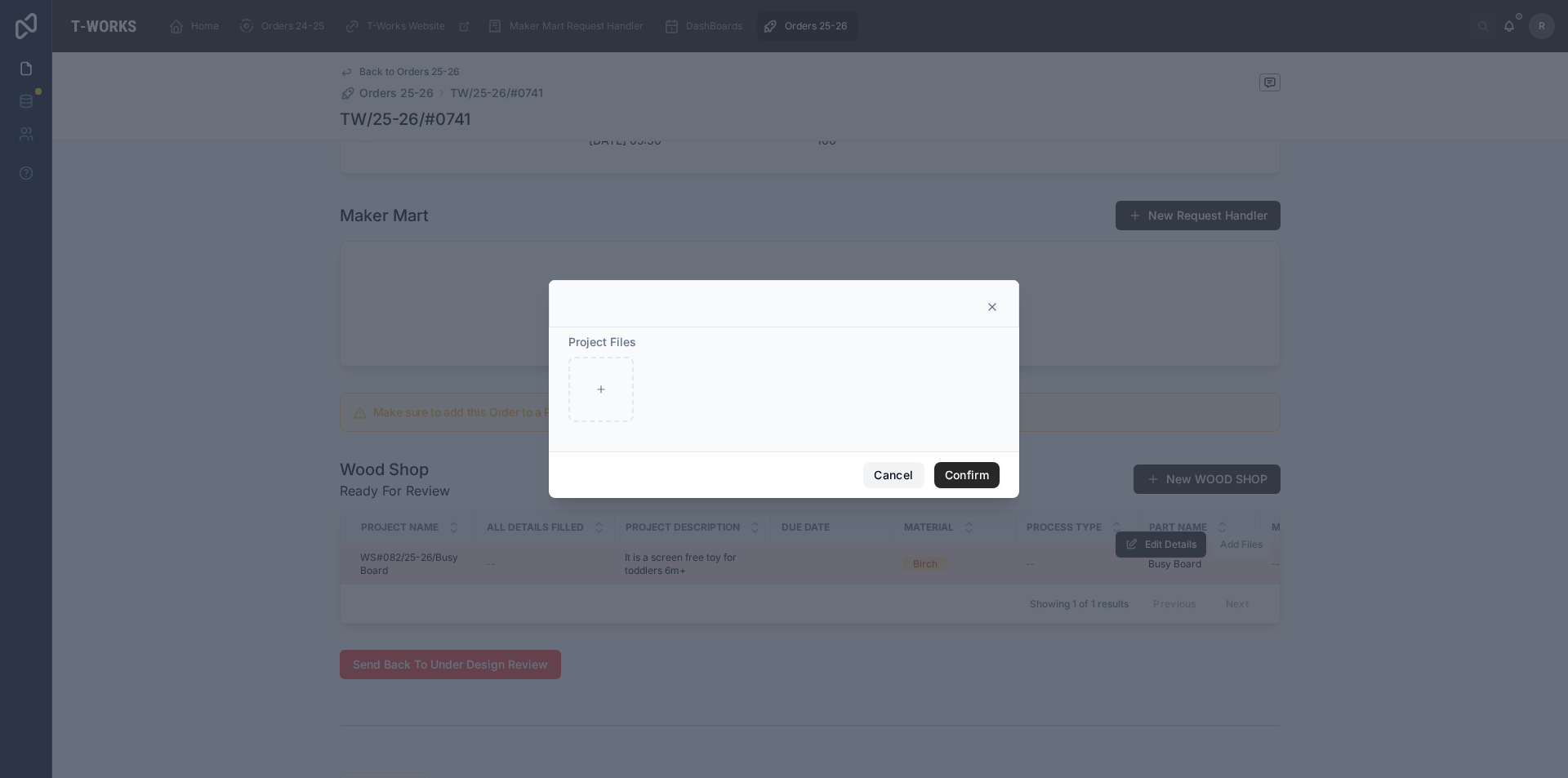
click at [876, 484] on button "Cancel" at bounding box center [893, 474] width 61 height 26
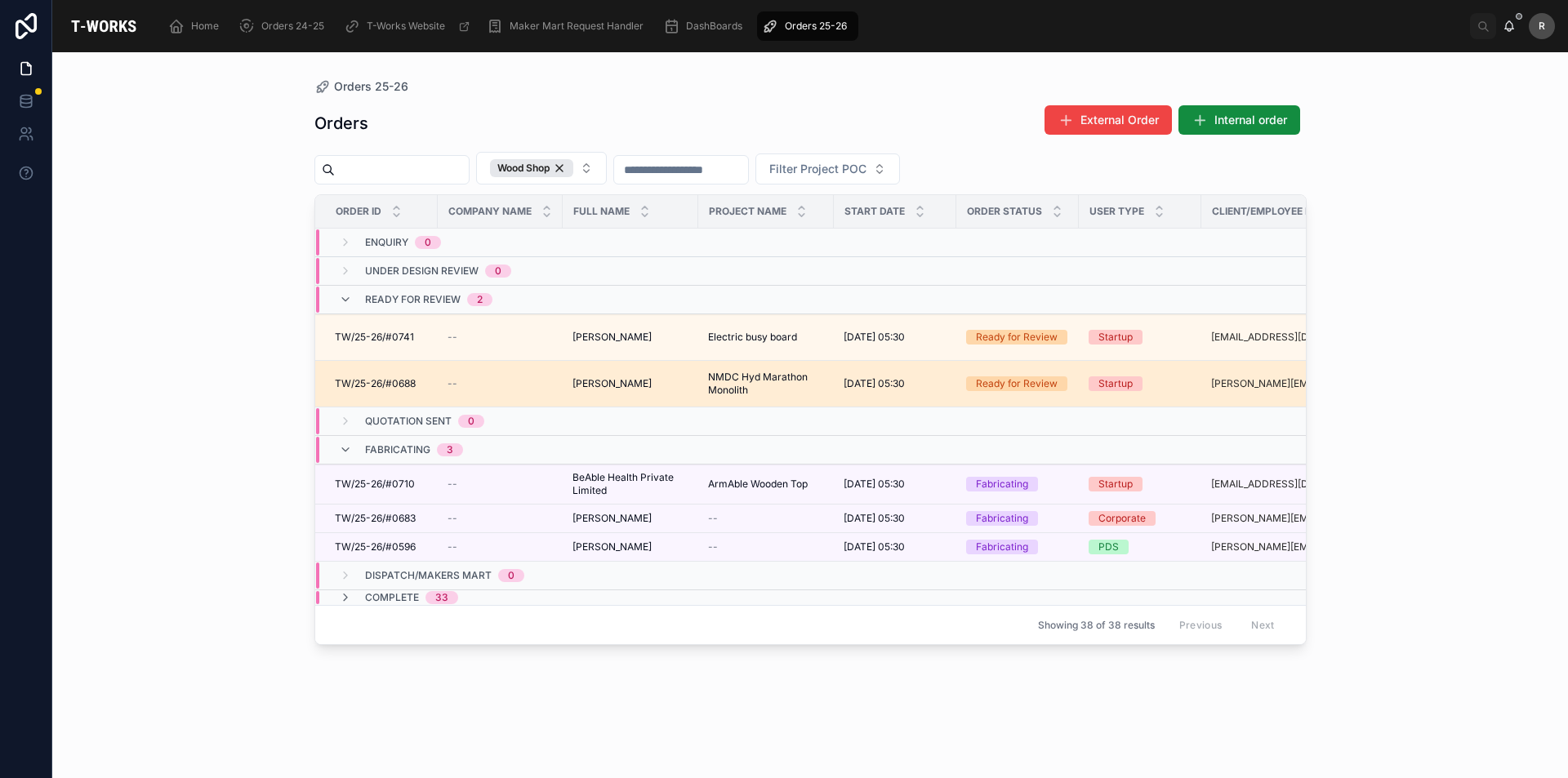
click at [417, 377] on td "TW/25-26/#0688 TW/25-26/#0688" at bounding box center [376, 385] width 122 height 47
click at [410, 389] on span "TW/25-26/#0688" at bounding box center [375, 383] width 81 height 13
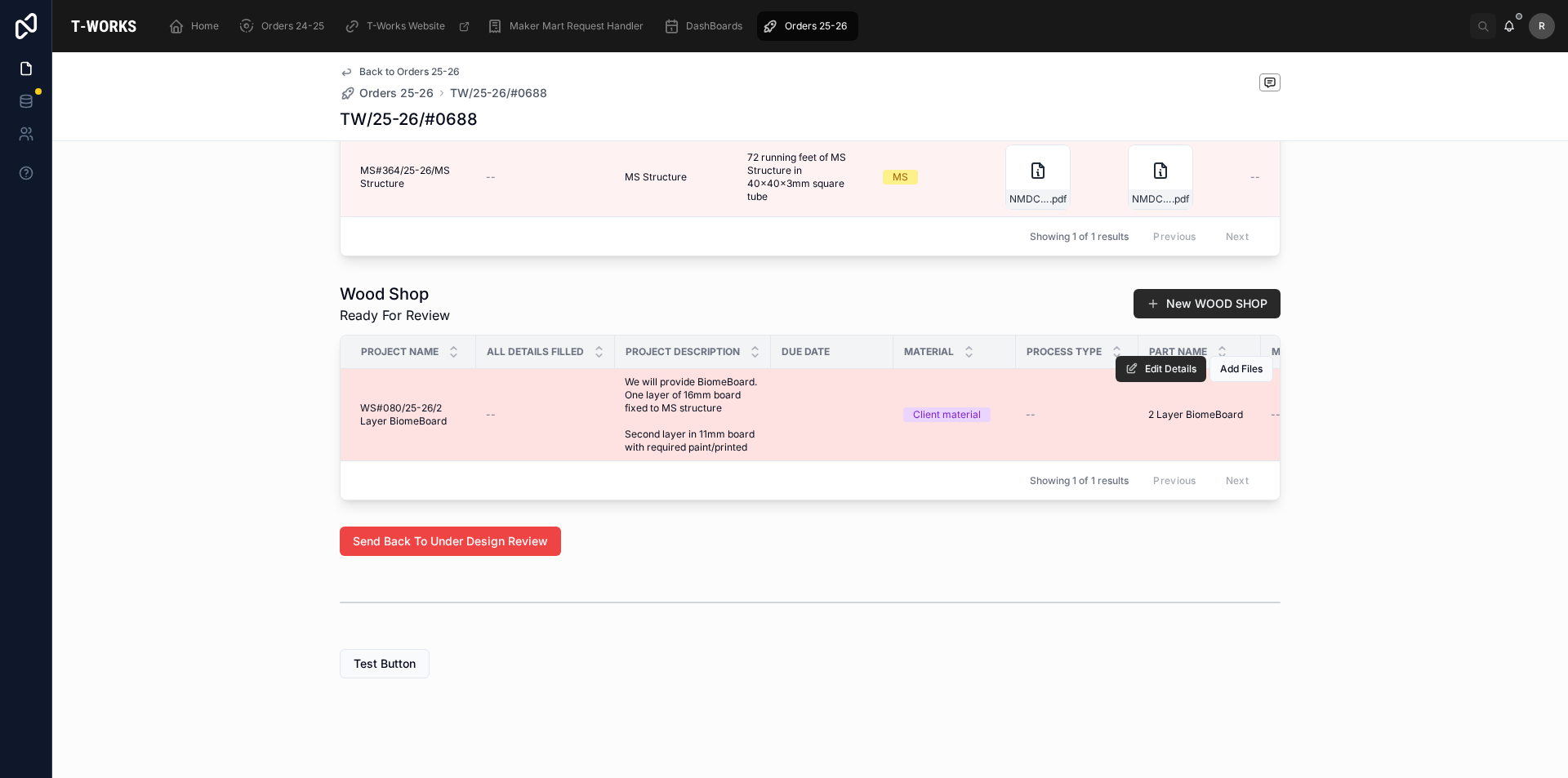
scroll to position [898, 0]
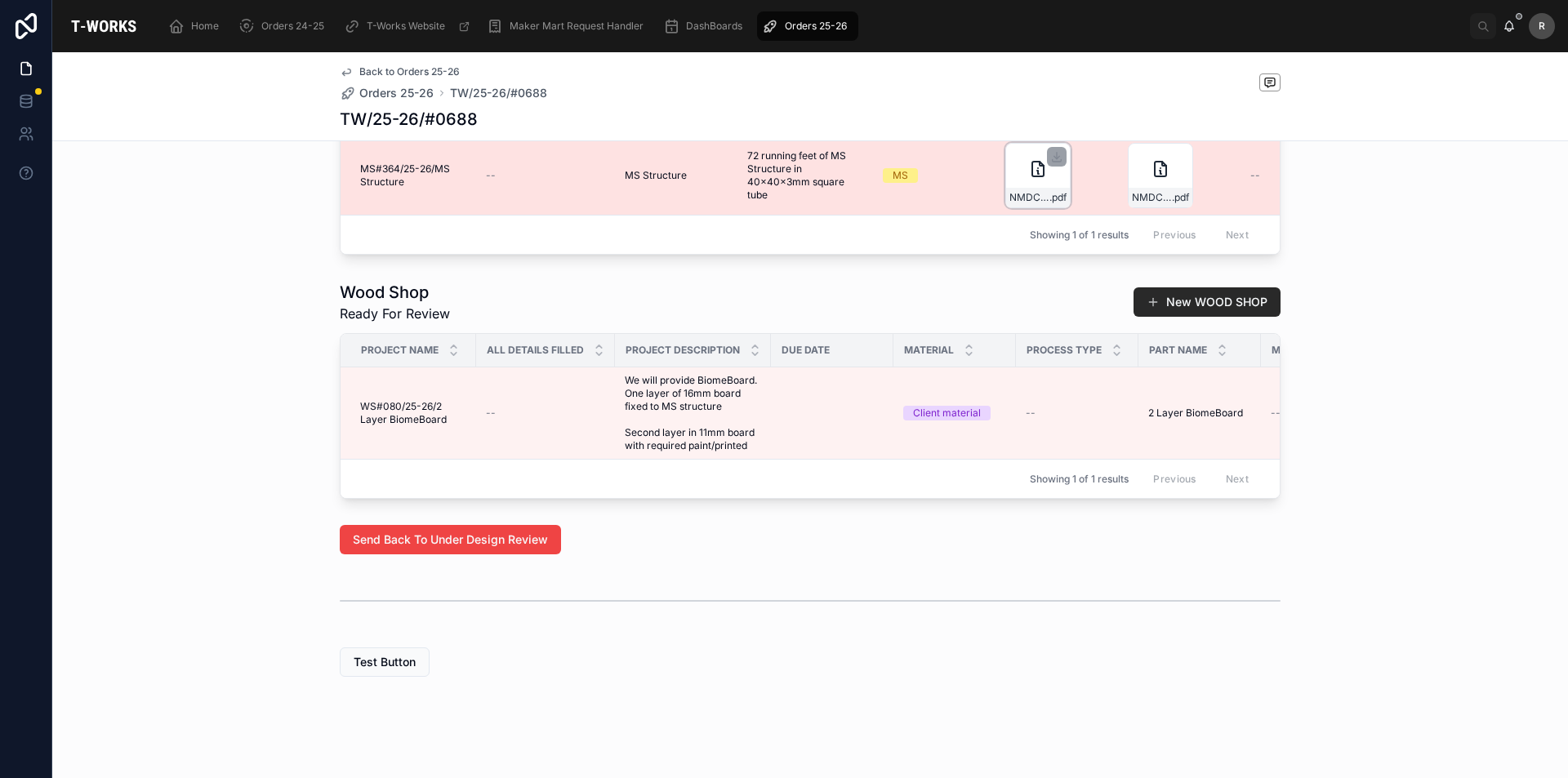
click at [1036, 179] on icon at bounding box center [1038, 169] width 20 height 20
click at [1157, 179] on icon at bounding box center [1161, 169] width 20 height 20
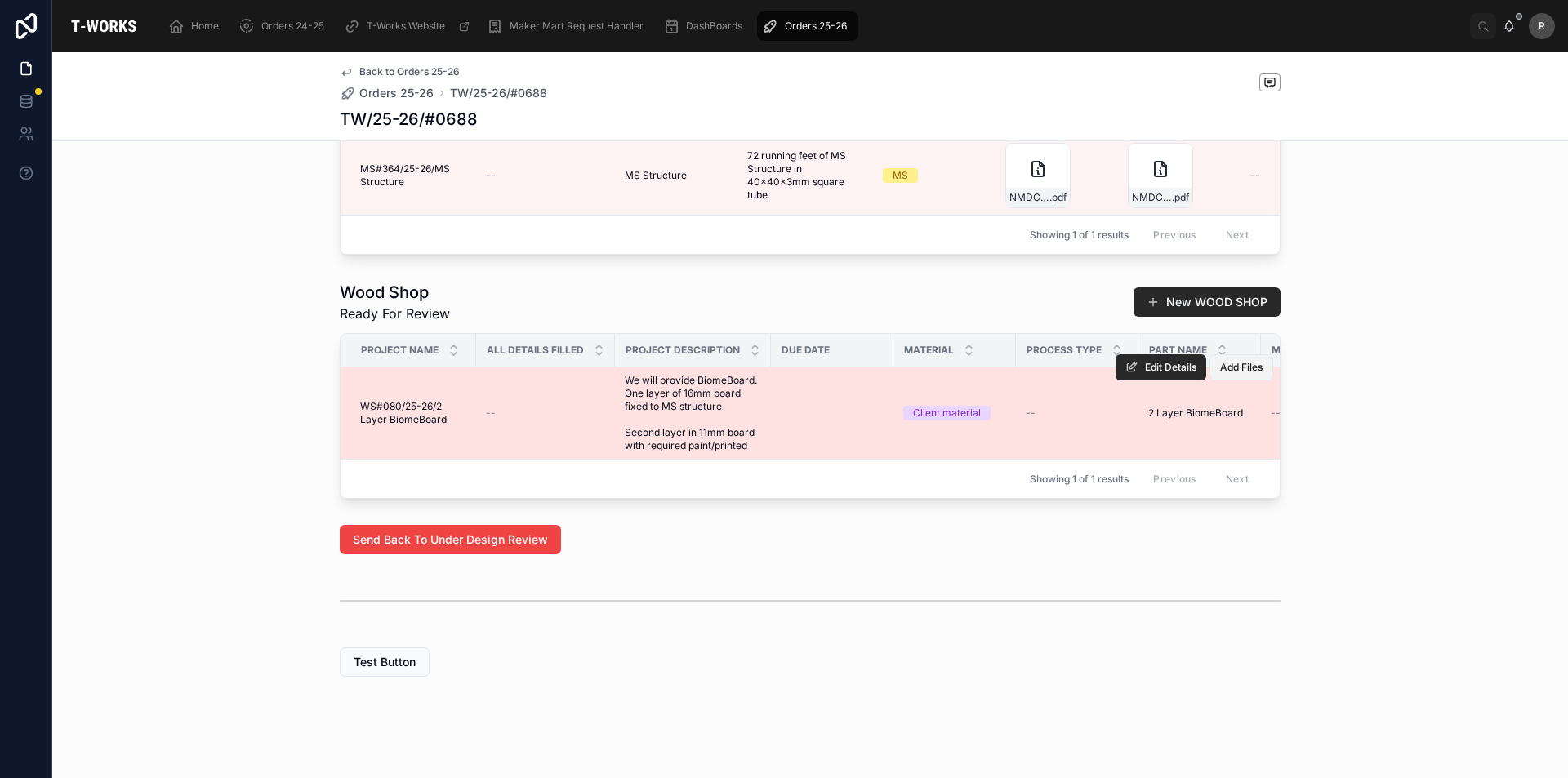
click at [1228, 374] on span "Add Files" at bounding box center [1241, 367] width 42 height 13
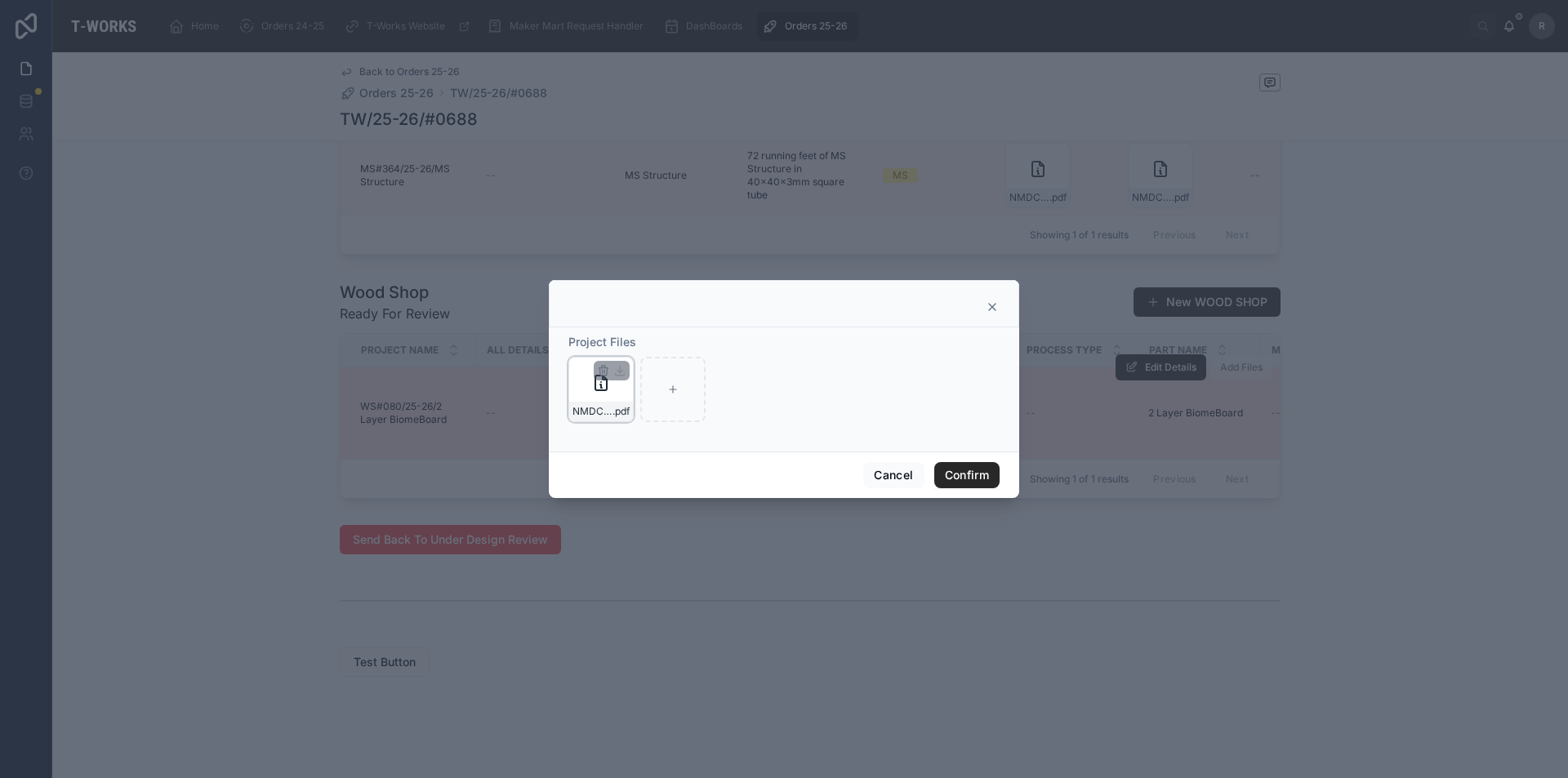
click at [577, 392] on div "NMDC-Marathon-Monolith-(1) .pdf" at bounding box center [600, 389] width 65 height 65
click at [887, 471] on button "Cancel" at bounding box center [893, 474] width 61 height 26
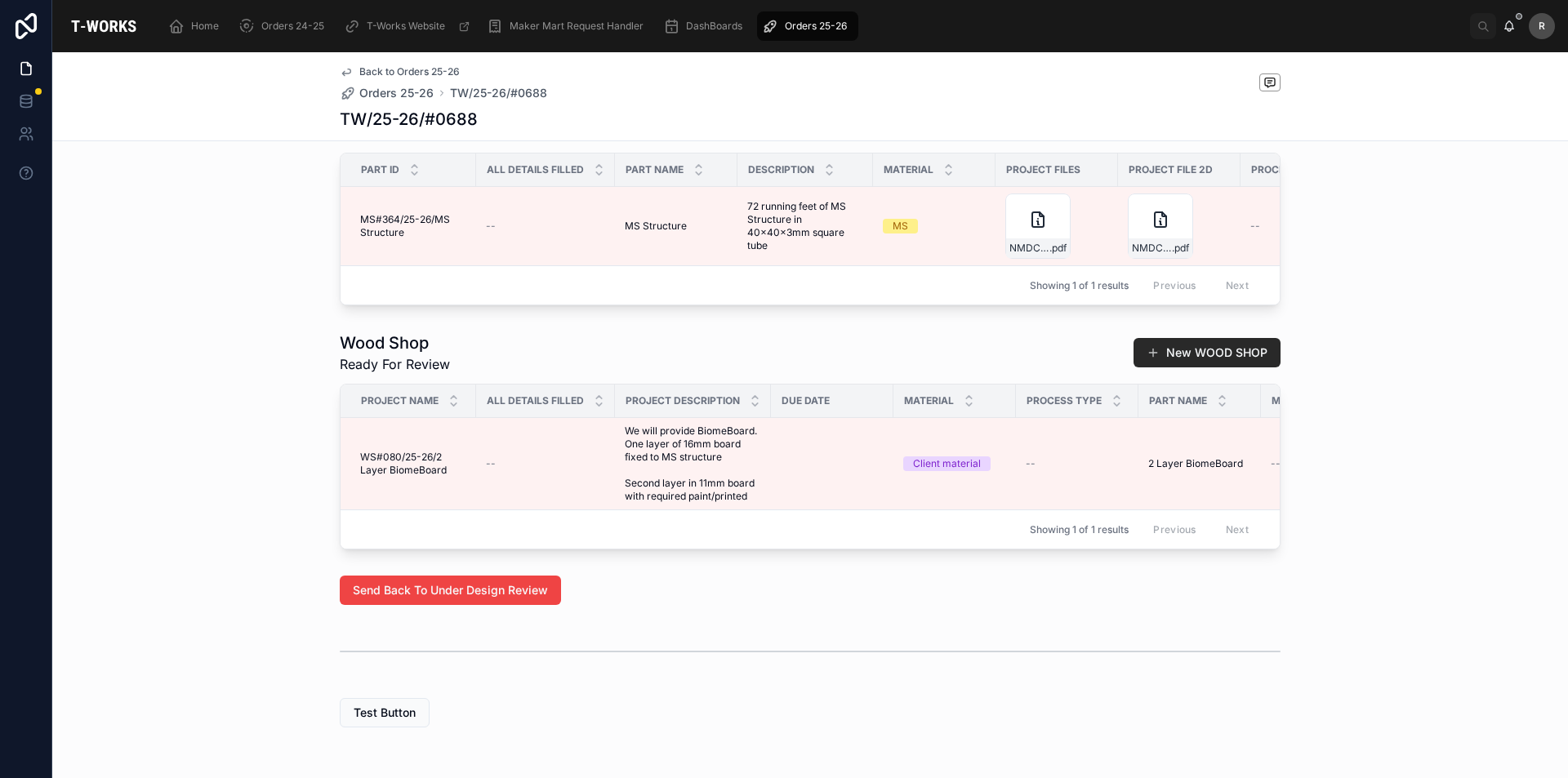
scroll to position [712, 0]
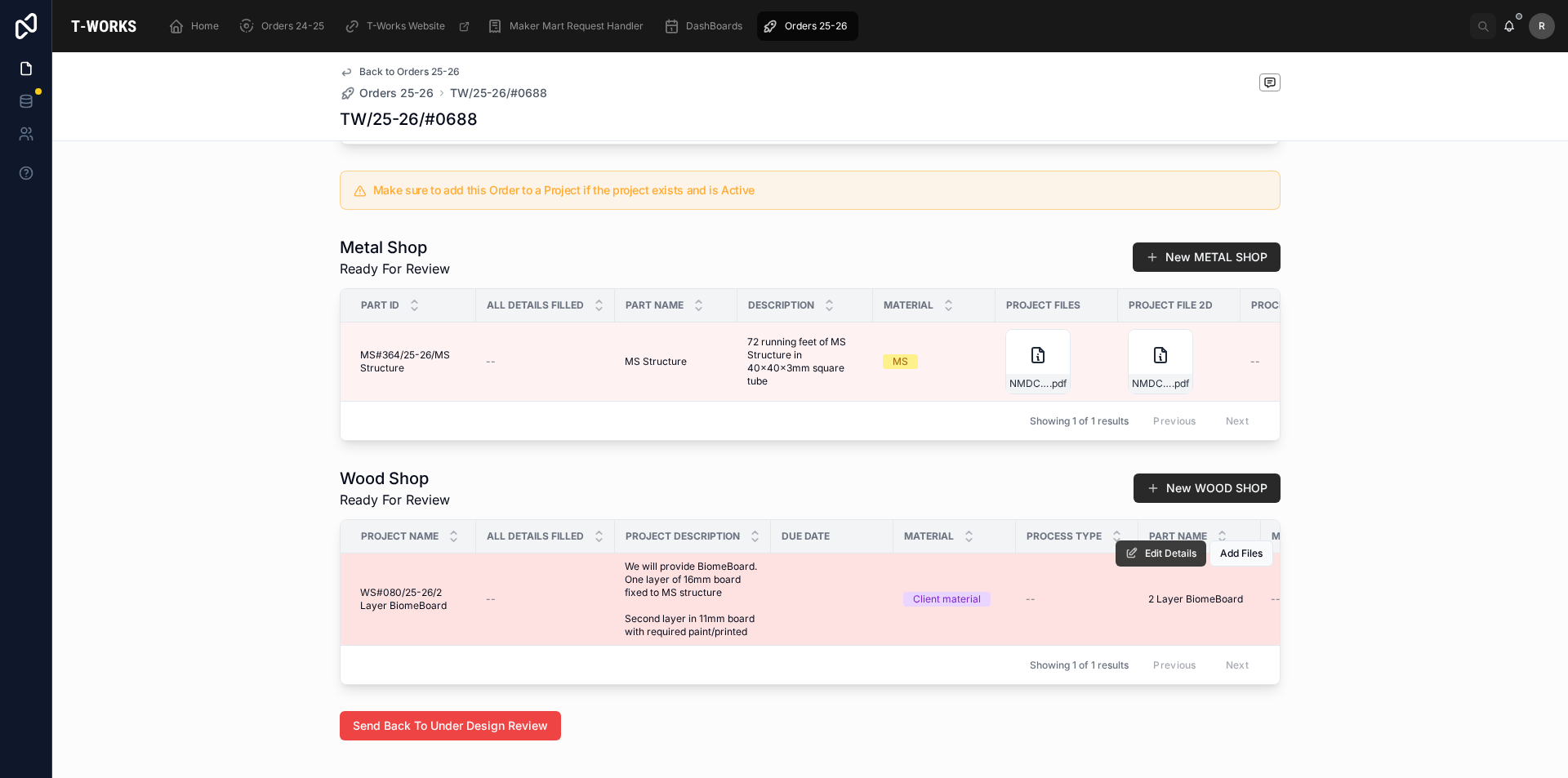
click at [1154, 560] on span "Edit Details" at bounding box center [1171, 553] width 52 height 13
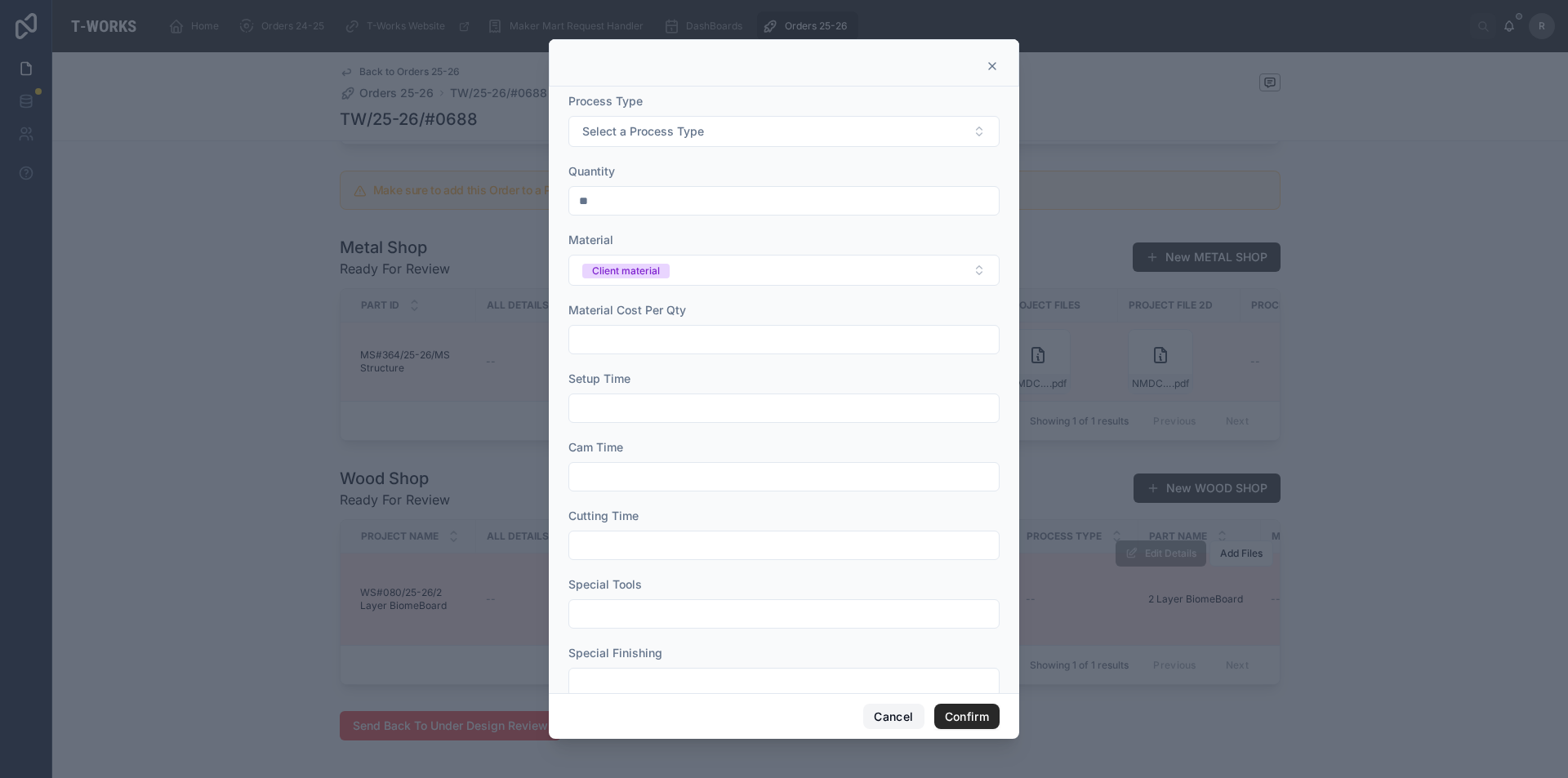
drag, startPoint x: 877, startPoint y: 711, endPoint x: 737, endPoint y: 777, distance: 154.8
click at [877, 712] on button "Cancel" at bounding box center [893, 717] width 61 height 26
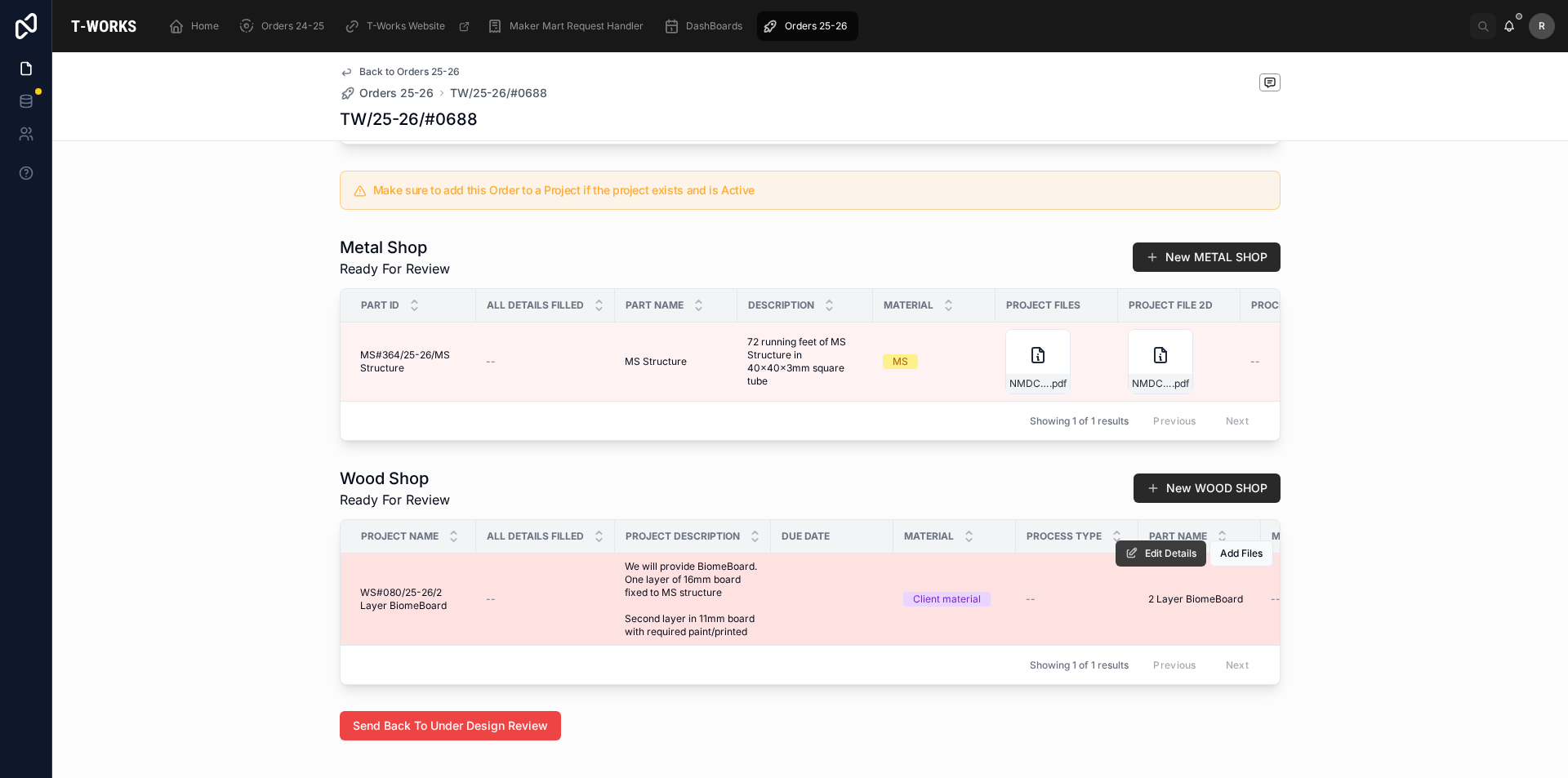
click at [1133, 567] on button "Edit Details" at bounding box center [1161, 553] width 91 height 26
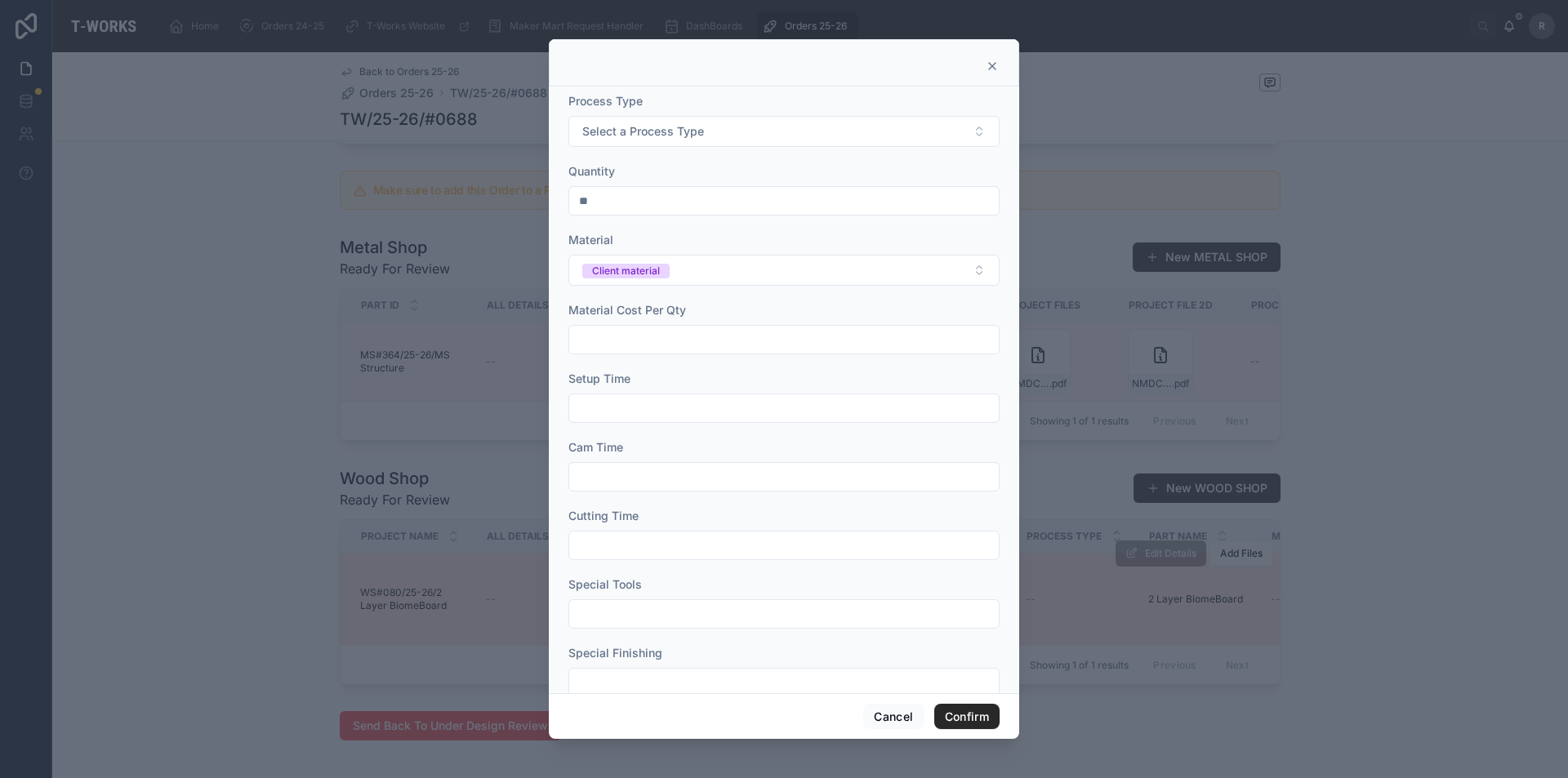
click at [813, 338] on input "text" at bounding box center [784, 339] width 430 height 22
type input "*"
click at [783, 403] on input "text" at bounding box center [784, 408] width 430 height 22
type input "****"
click at [595, 481] on input "text" at bounding box center [784, 476] width 430 height 22
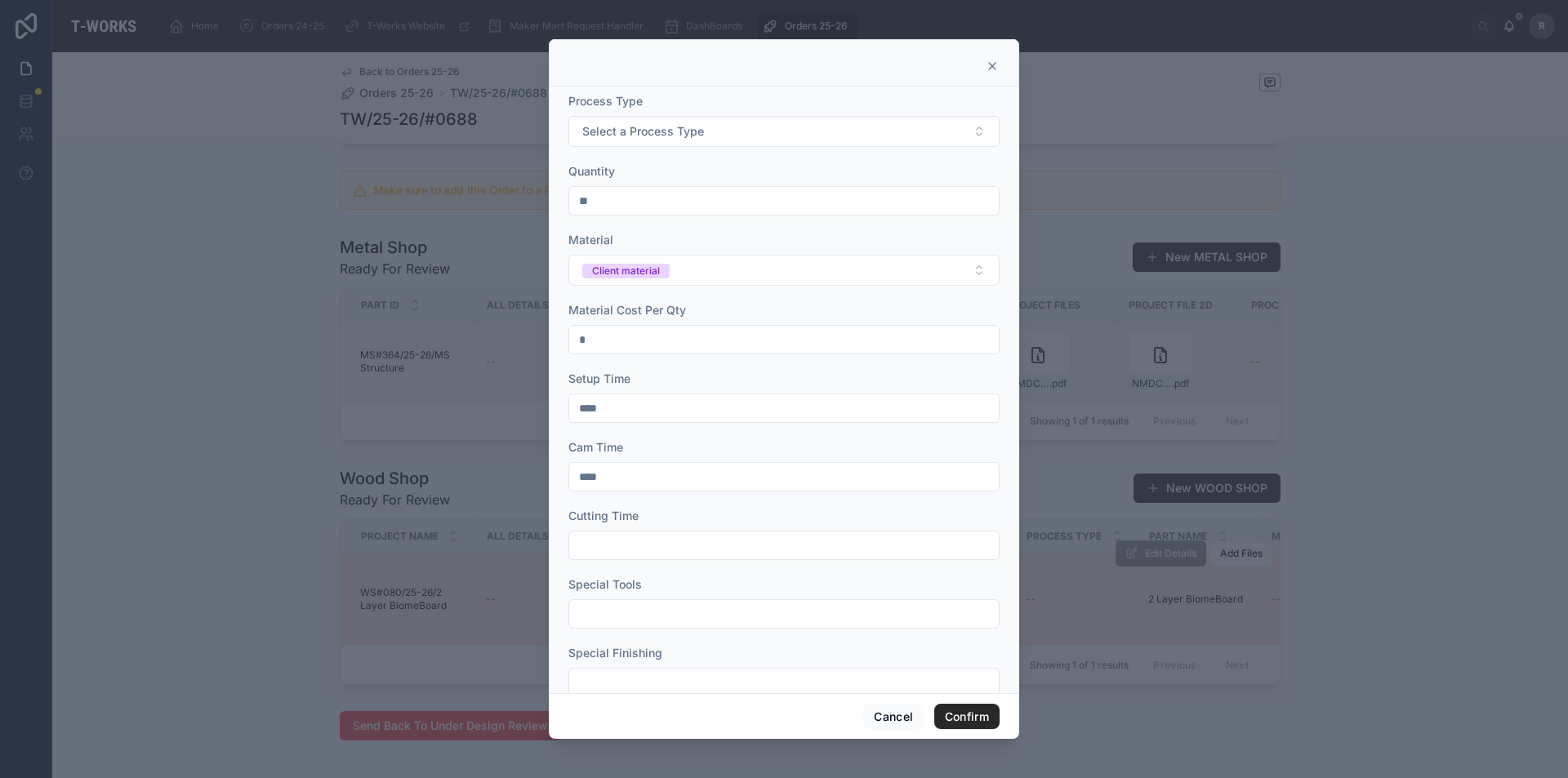
type input "****"
click at [608, 541] on input "text" at bounding box center [784, 545] width 430 height 22
type input "****"
click at [684, 629] on form "Process Type Select a Process Type Quantity ** Material Client material Materia…" at bounding box center [784, 437] width 432 height 689
click at [692, 622] on input "text" at bounding box center [784, 613] width 430 height 22
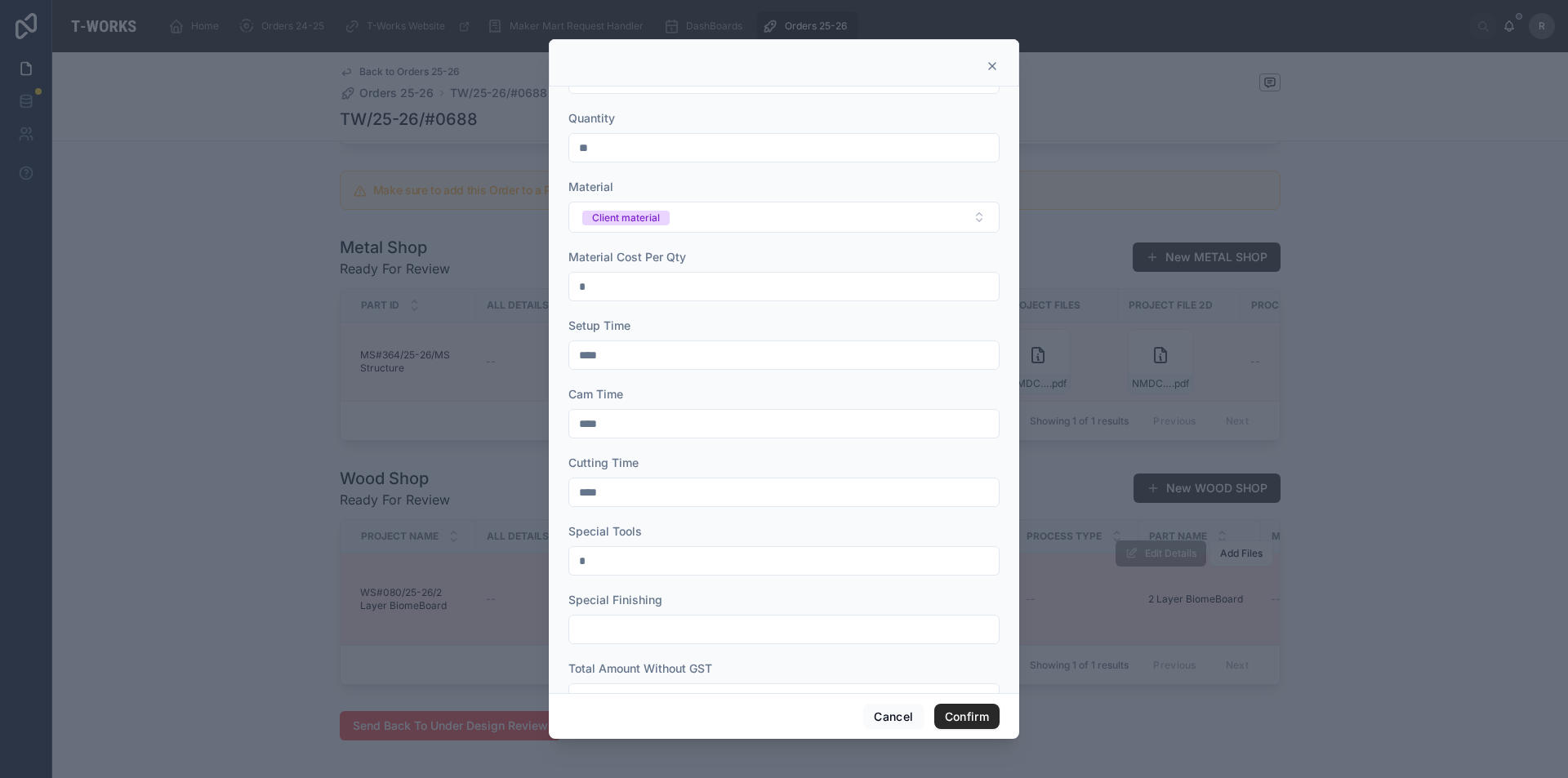
scroll to position [102, 0]
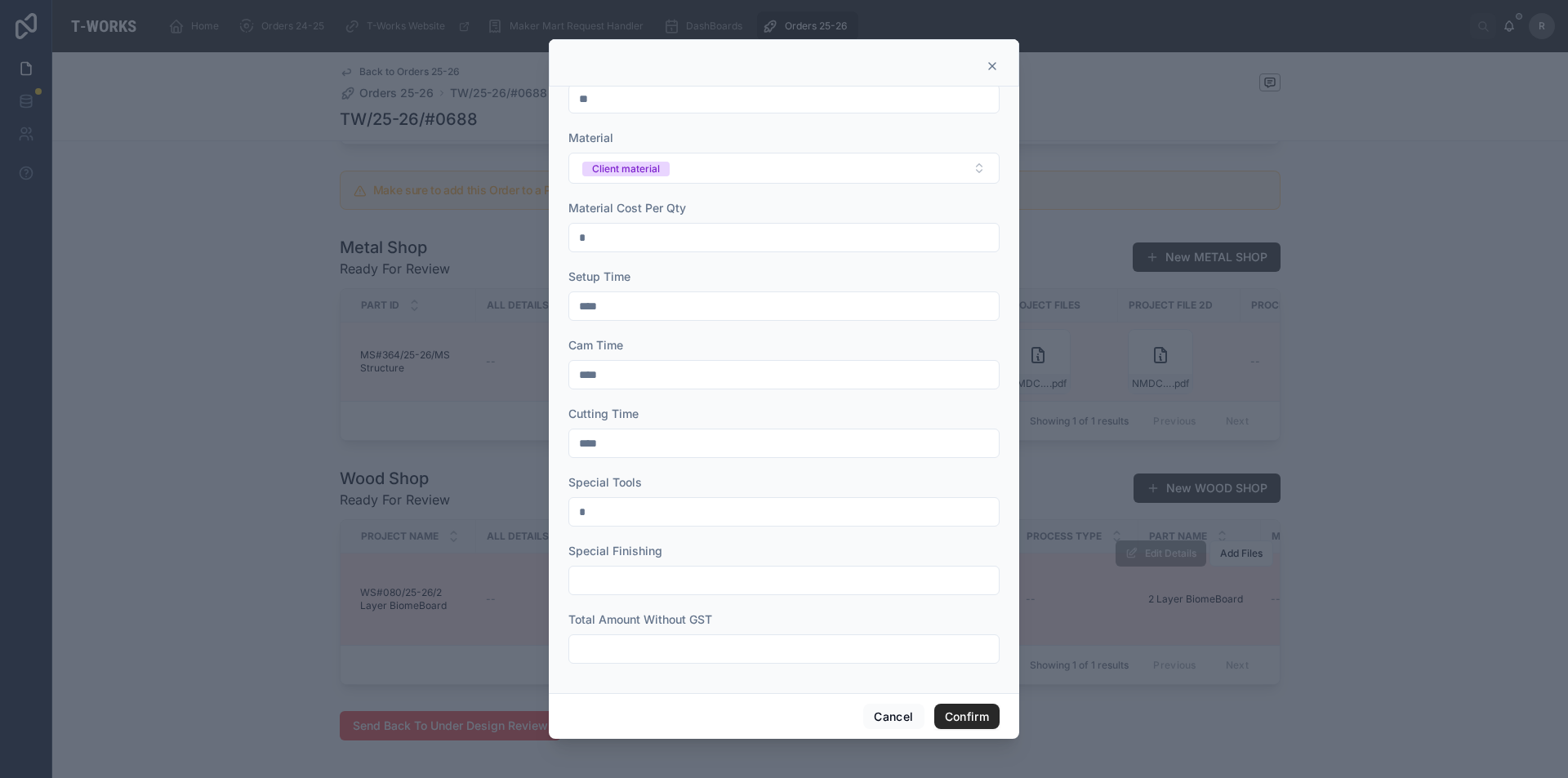
type input "*"
click at [662, 589] on input "text" at bounding box center [784, 580] width 430 height 22
type input "****"
click at [637, 651] on input "text" at bounding box center [784, 648] width 430 height 22
type input "*******"
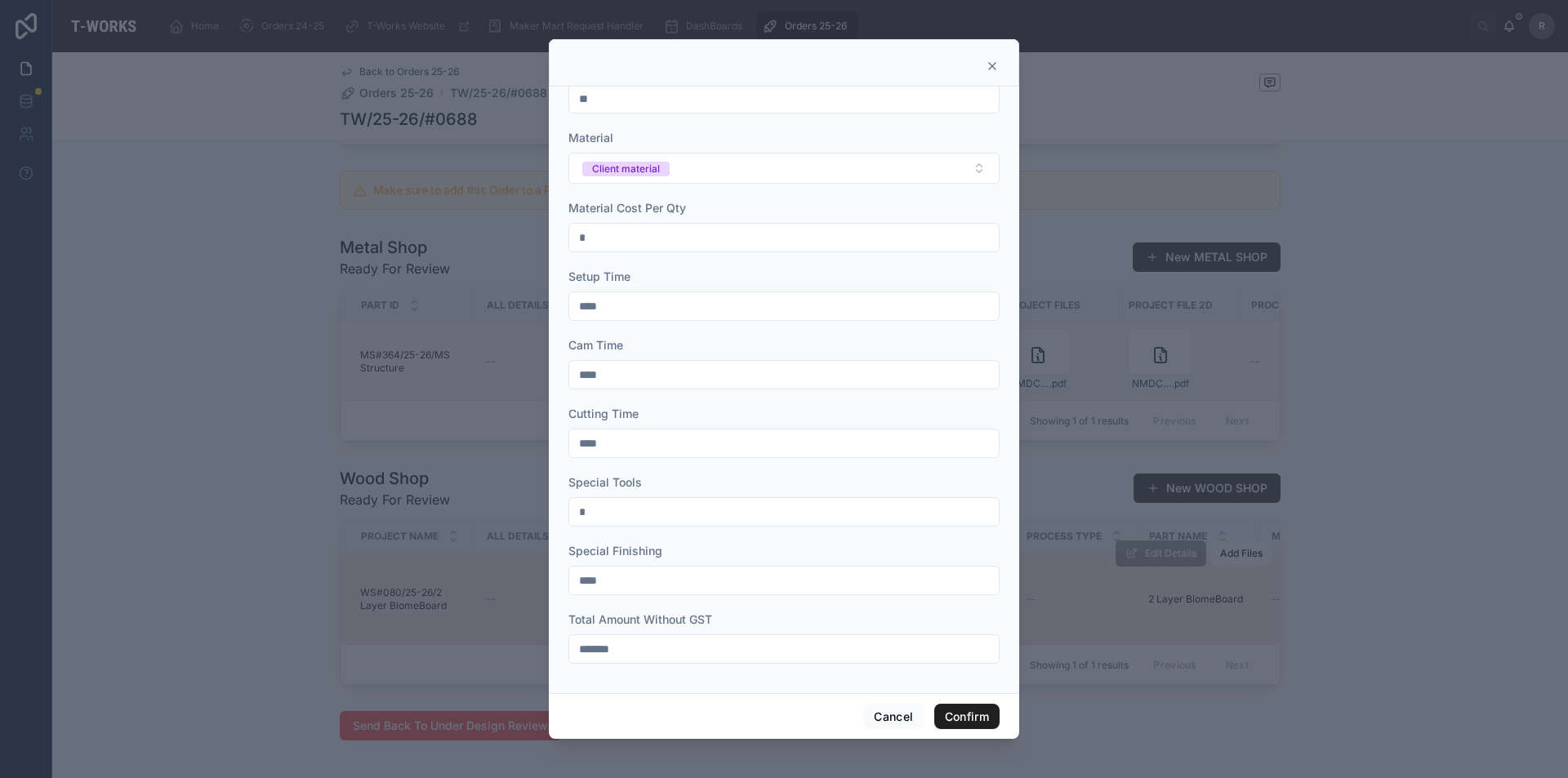
click at [974, 721] on button "Confirm" at bounding box center [967, 717] width 65 height 26
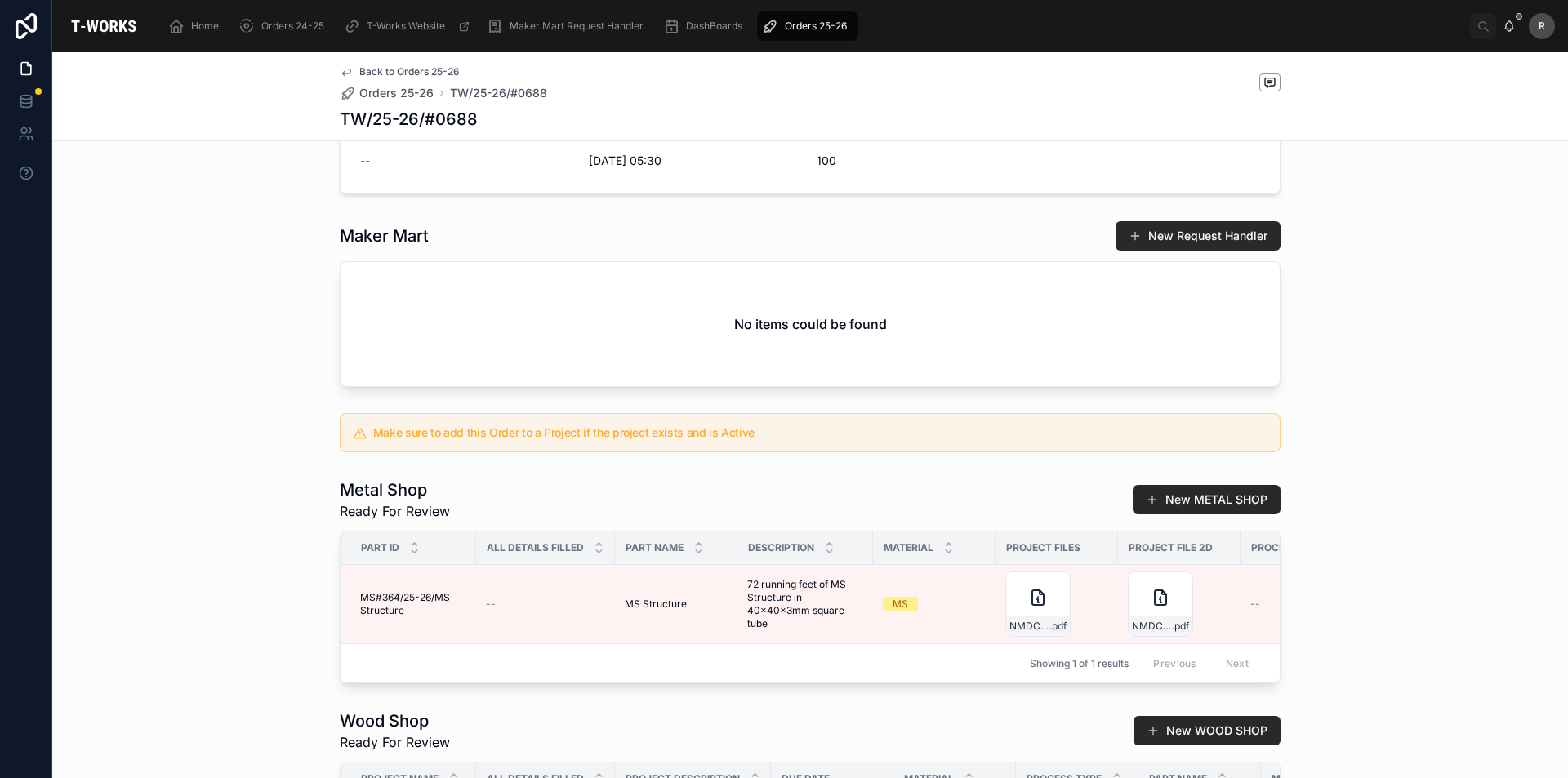
scroll to position [467, 0]
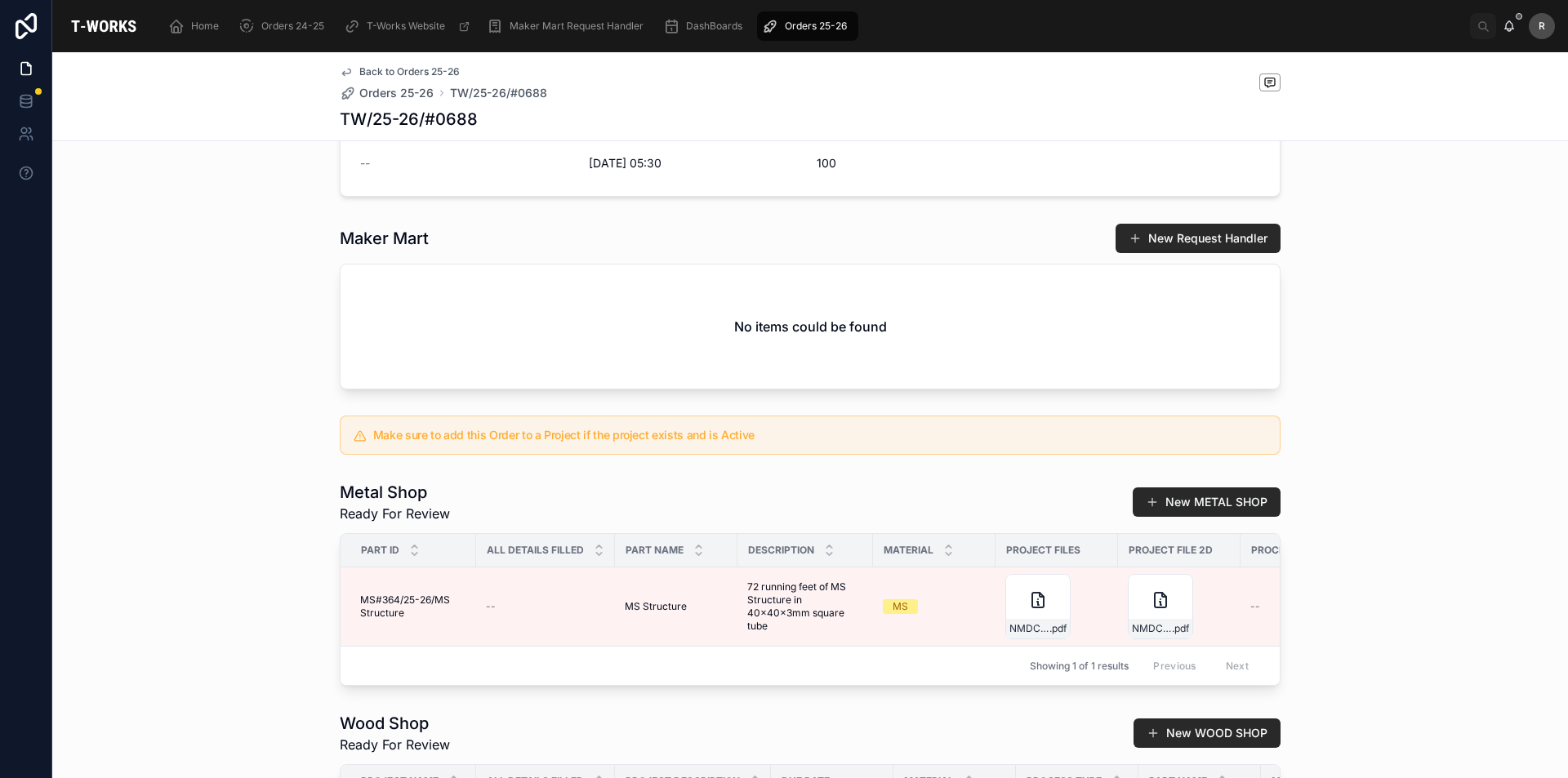
drag, startPoint x: 850, startPoint y: 539, endPoint x: 825, endPoint y: 533, distance: 25.7
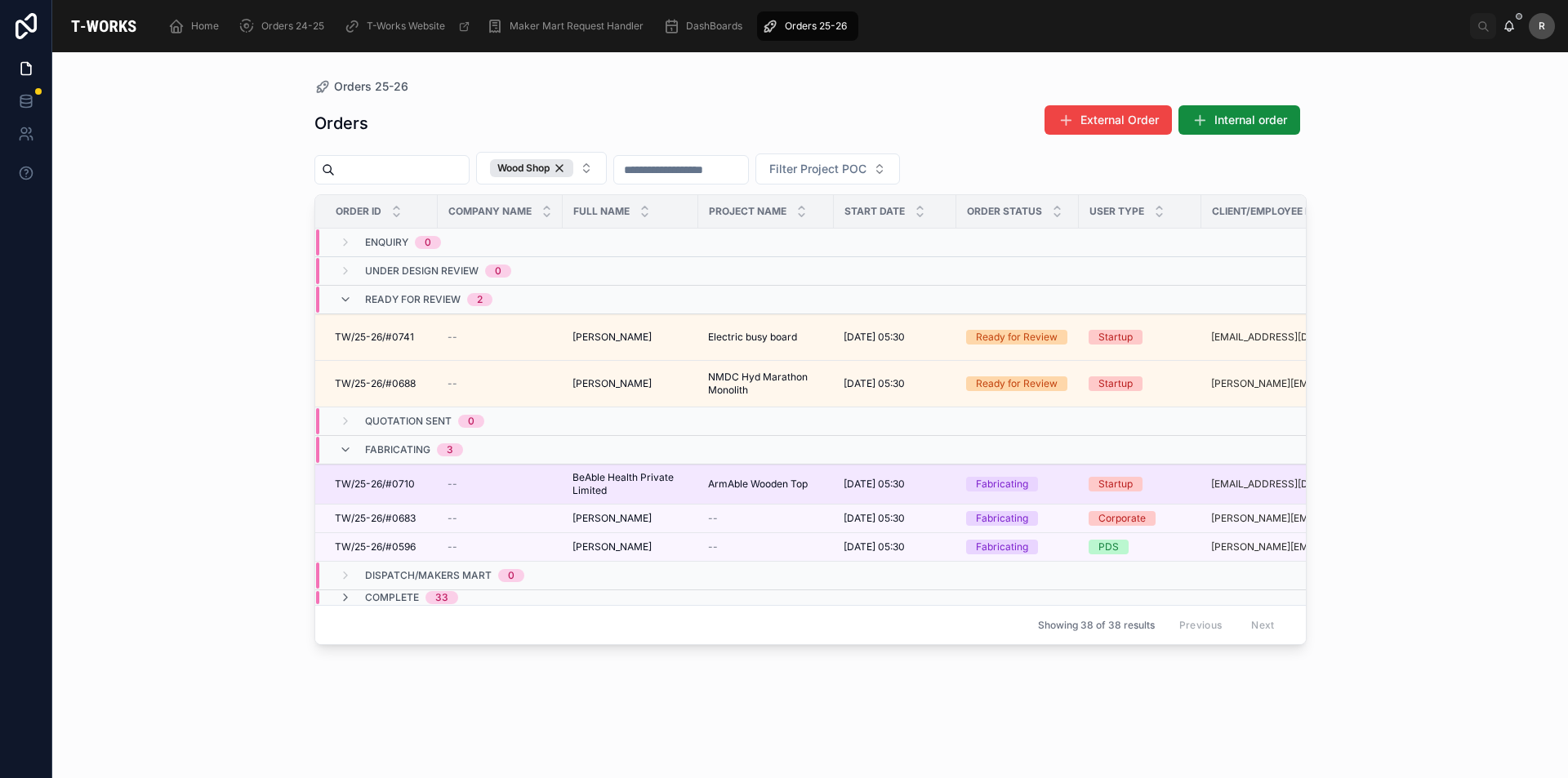
click at [414, 477] on div "TW/25-26/#0710 TW/25-26/#0710" at bounding box center [381, 483] width 93 height 13
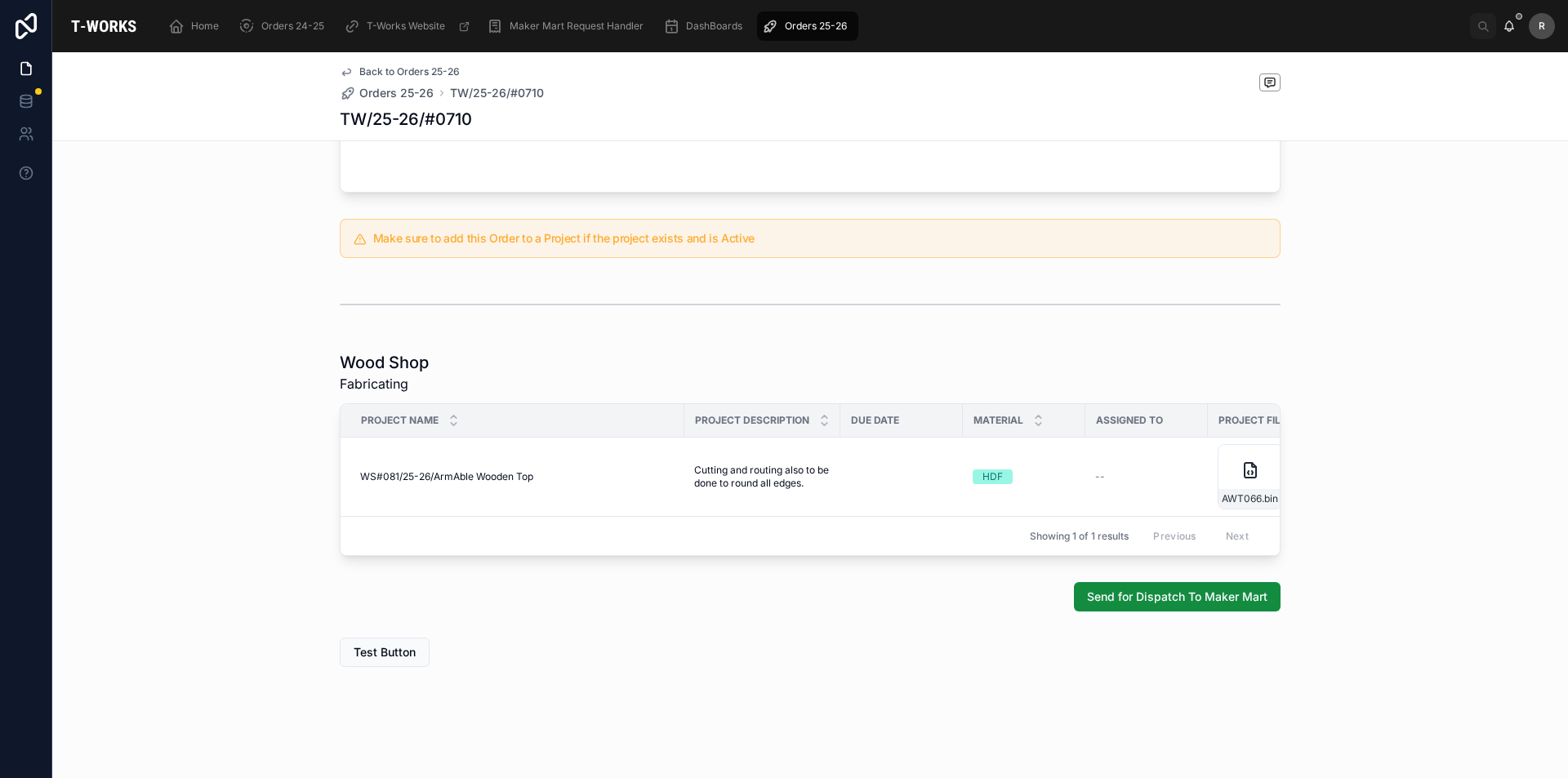
drag, startPoint x: 19, startPoint y: 497, endPoint x: 32, endPoint y: 499, distance: 13.2
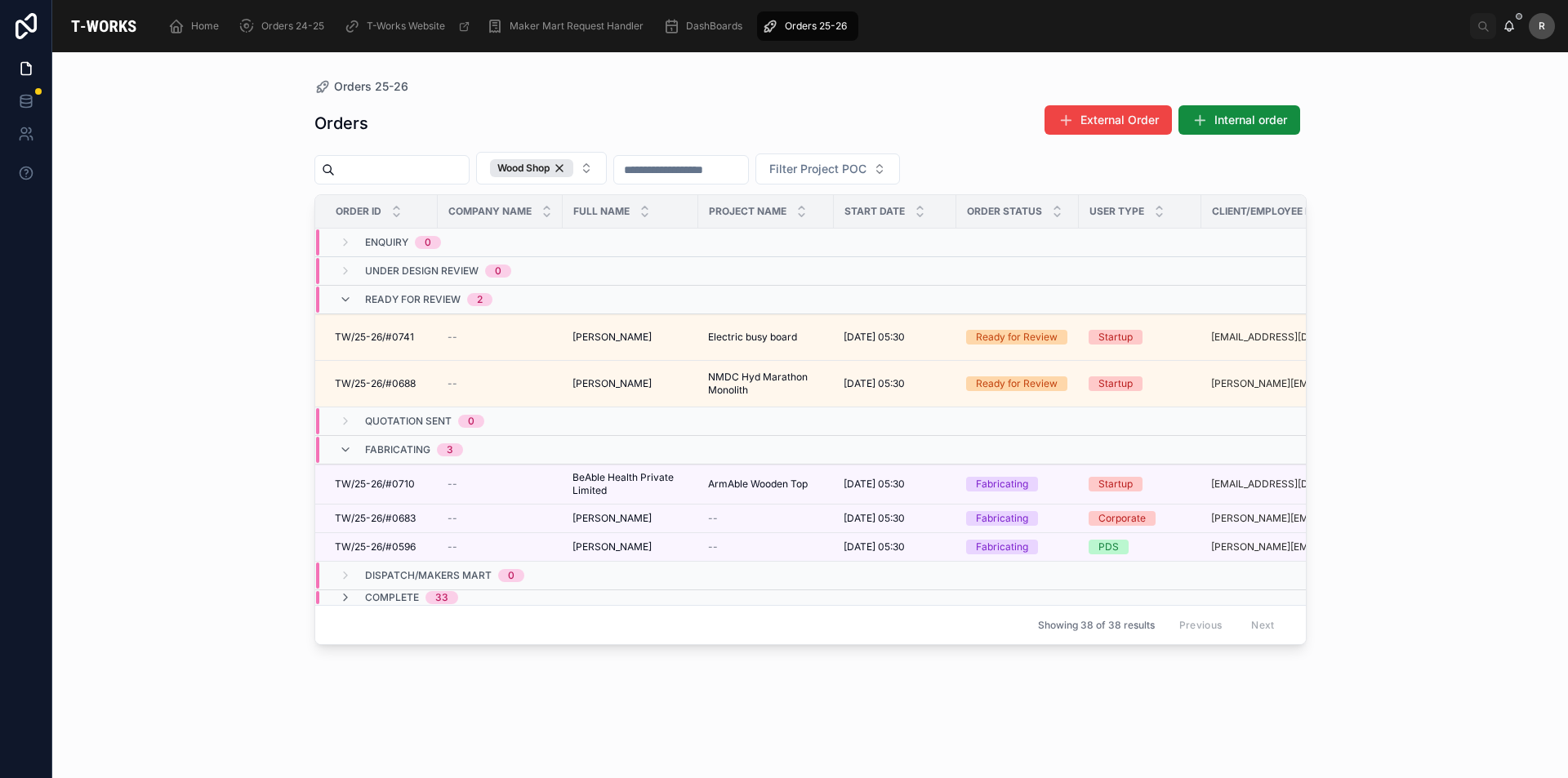
click at [743, 298] on td at bounding box center [765, 300] width 136 height 28
